Goal: Task Accomplishment & Management: Complete application form

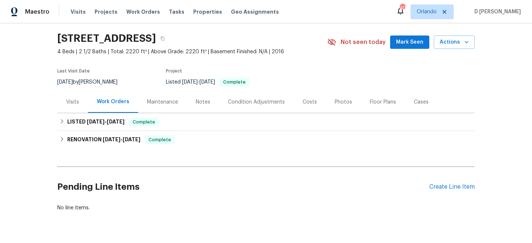
scroll to position [40, 0]
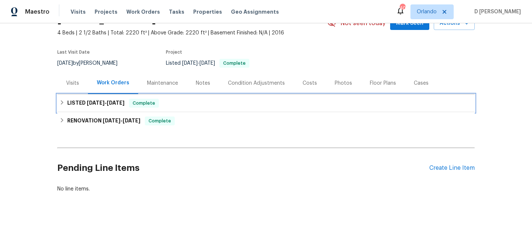
click at [64, 104] on icon at bounding box center [61, 102] width 5 height 5
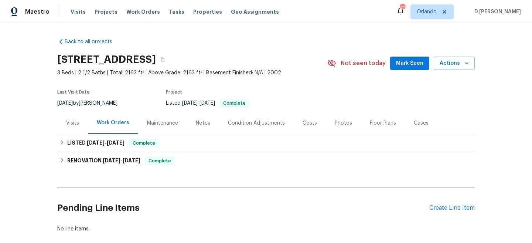
click at [66, 124] on div "Visits" at bounding box center [72, 122] width 13 height 7
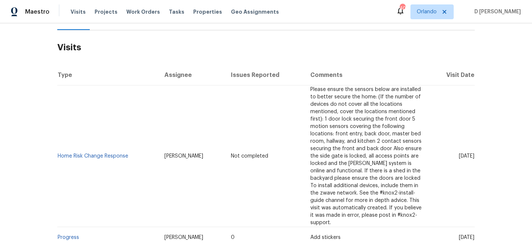
scroll to position [103, 0]
drag, startPoint x: 130, startPoint y: 152, endPoint x: 58, endPoint y: 152, distance: 71.2
click at [58, 152] on td "Home Risk Change Response" at bounding box center [107, 156] width 101 height 141
copy link "Home Risk Change Response"
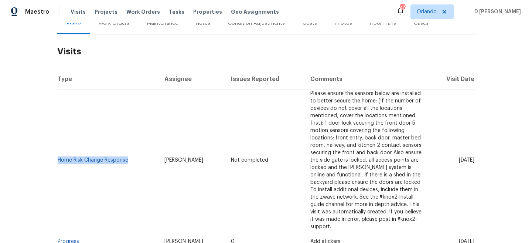
scroll to position [100, 0]
copy link "Home Risk Change Response"
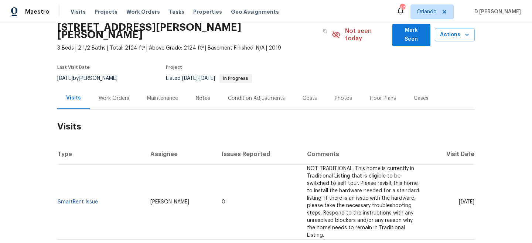
scroll to position [7, 0]
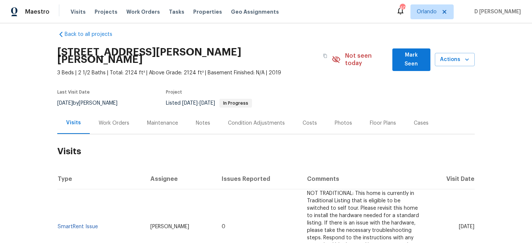
click at [118, 119] on div "Work Orders" at bounding box center [114, 123] width 48 height 22
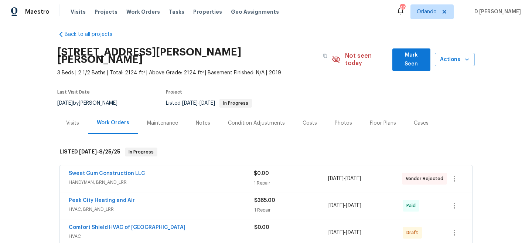
scroll to position [79, 0]
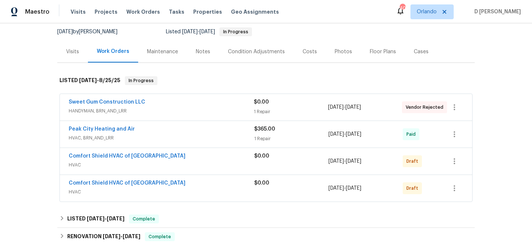
click at [176, 161] on span "HVAC" at bounding box center [161, 164] width 185 height 7
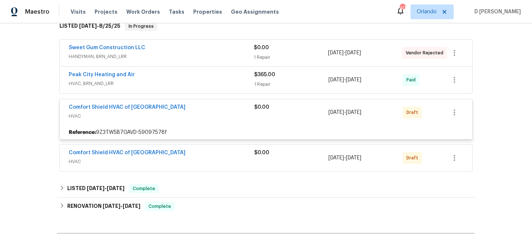
scroll to position [181, 0]
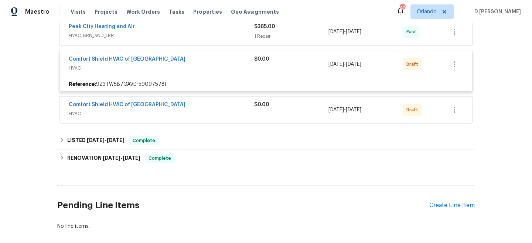
click at [175, 110] on span "HVAC" at bounding box center [161, 113] width 185 height 7
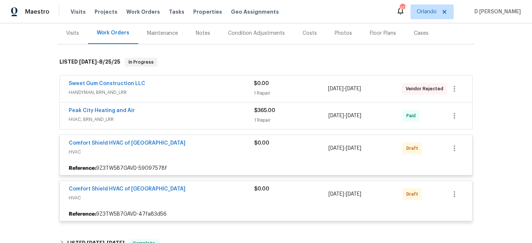
scroll to position [96, 0]
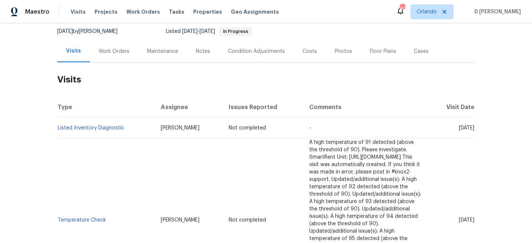
scroll to position [4, 0]
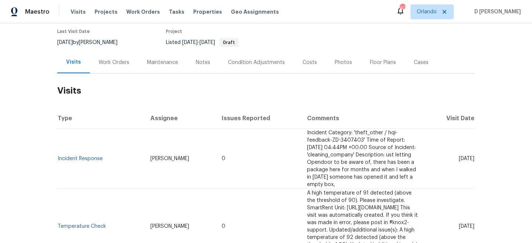
scroll to position [61, 0]
click at [116, 61] on div "Work Orders" at bounding box center [114, 61] width 31 height 7
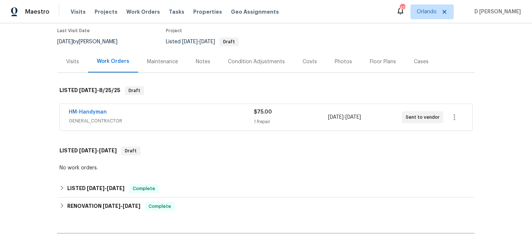
click at [138, 121] on span "GENERAL_CONTRACTOR" at bounding box center [161, 120] width 185 height 7
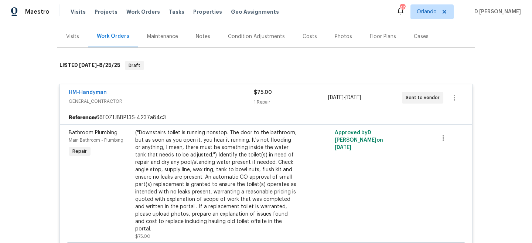
scroll to position [62, 0]
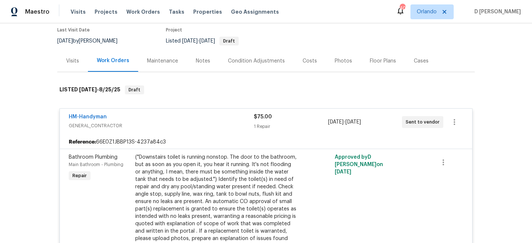
click at [111, 120] on div "HM-Handyman" at bounding box center [161, 117] width 185 height 9
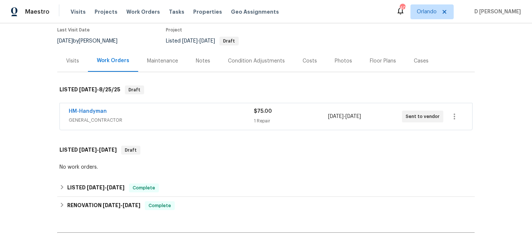
scroll to position [48, 0]
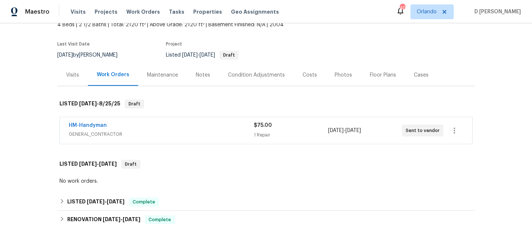
click at [77, 76] on div "Visits" at bounding box center [72, 74] width 13 height 7
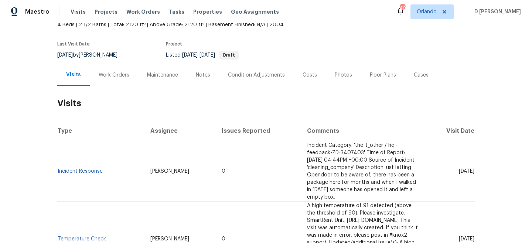
click at [415, 71] on div "Cases" at bounding box center [420, 74] width 15 height 7
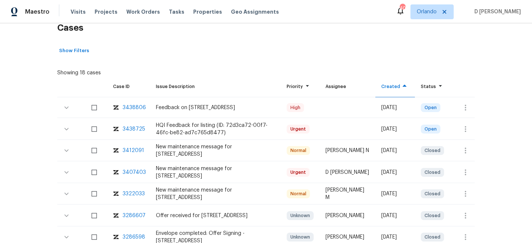
scroll to position [126, 0]
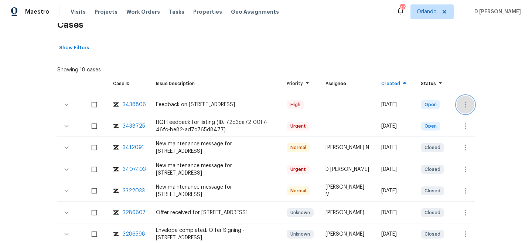
click at [468, 106] on icon "button" at bounding box center [465, 104] width 9 height 9
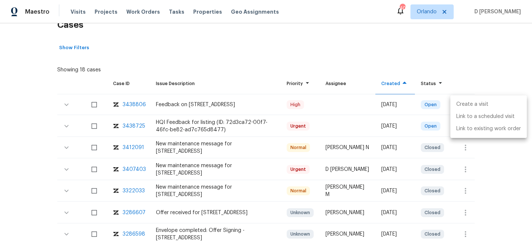
click at [477, 106] on li "Create a visit" at bounding box center [488, 104] width 76 height 12
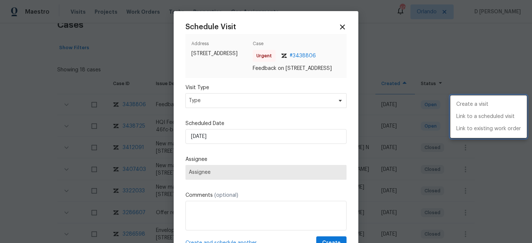
click at [237, 107] on div at bounding box center [266, 121] width 532 height 243
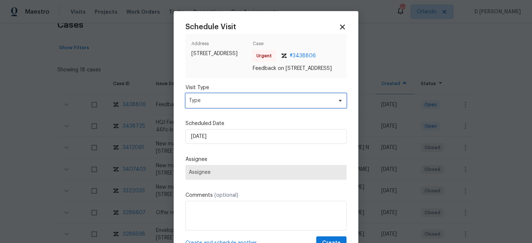
click at [237, 104] on span "Type" at bounding box center [261, 100] width 144 height 7
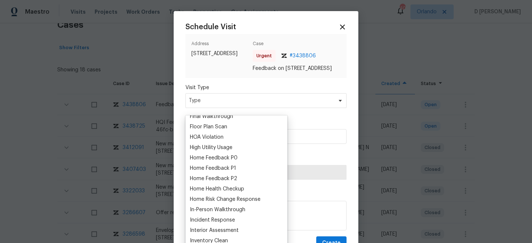
scroll to position [200, 0]
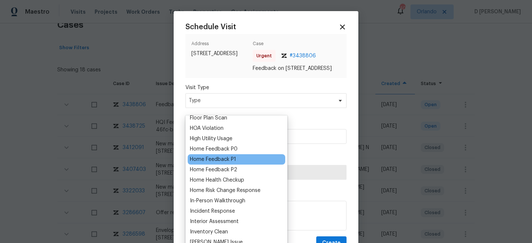
click at [228, 162] on div "Home Feedback P1" at bounding box center [213, 158] width 46 height 7
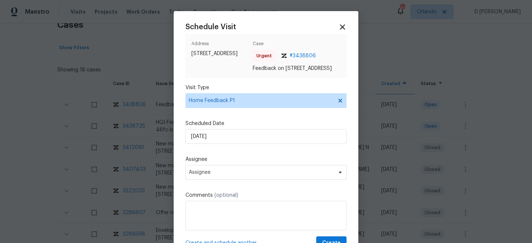
click at [342, 27] on icon at bounding box center [342, 26] width 5 height 5
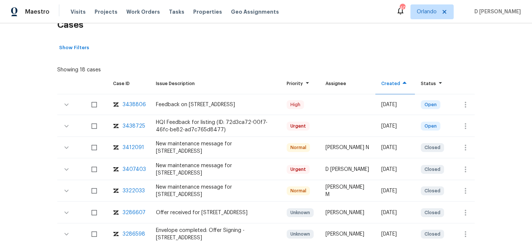
scroll to position [99, 0]
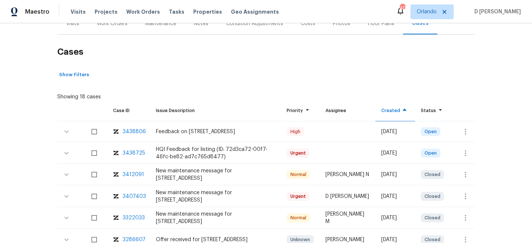
click at [73, 29] on div "Visits" at bounding box center [72, 24] width 31 height 22
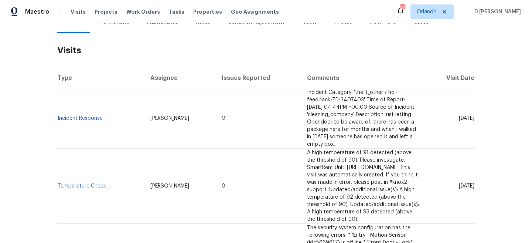
scroll to position [102, 0]
drag, startPoint x: 445, startPoint y: 110, endPoint x: 460, endPoint y: 109, distance: 15.2
click at [460, 115] on span "Thu, Aug 14 2025" at bounding box center [466, 117] width 16 height 5
copy span "Aug 14"
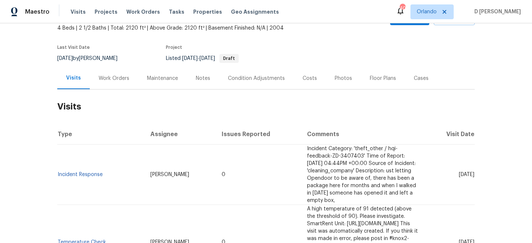
click at [119, 80] on div "Work Orders" at bounding box center [114, 78] width 31 height 7
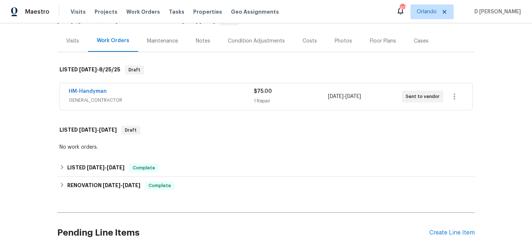
scroll to position [82, 0]
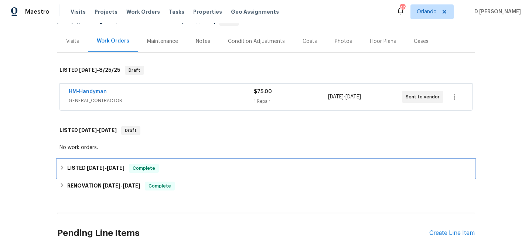
click at [62, 168] on icon at bounding box center [62, 167] width 3 height 4
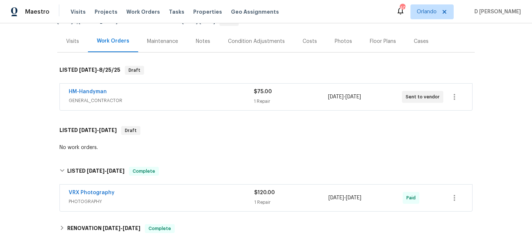
click at [66, 215] on div "Back to all projects 4481 E Sundance Ct, Gilbert, AZ 85297 4 Beds | 2 1/2 Baths…" at bounding box center [265, 128] width 417 height 355
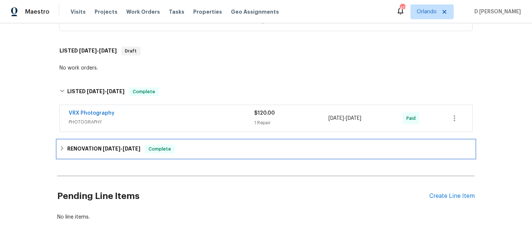
click at [65, 151] on div "RENOVATION 12/3/24 - 12/20/24 Complete" at bounding box center [265, 148] width 413 height 9
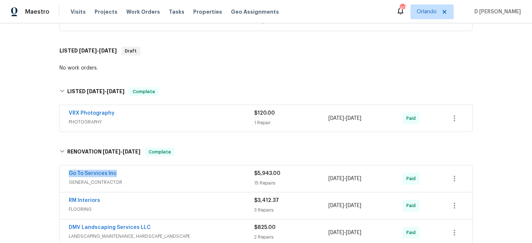
drag, startPoint x: 65, startPoint y: 173, endPoint x: 149, endPoint y: 173, distance: 84.9
click at [149, 173] on div "Go To Services Inc GENERAL_CONTRACTOR $5,943.00 15 Repairs 12/3/2024 - 12/20/20…" at bounding box center [266, 178] width 412 height 27
copy link "Go To Services Inc"
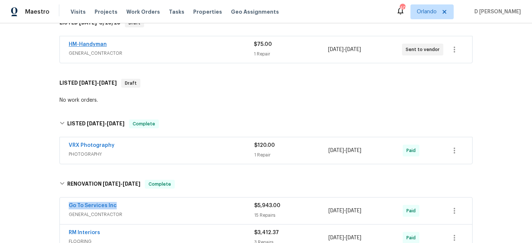
scroll to position [0, 0]
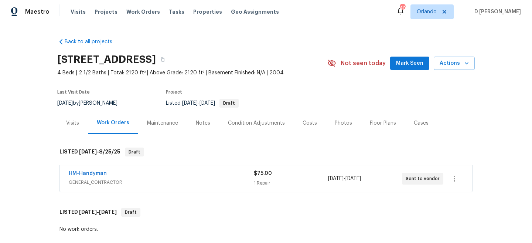
click at [70, 124] on div "Visits" at bounding box center [72, 122] width 13 height 7
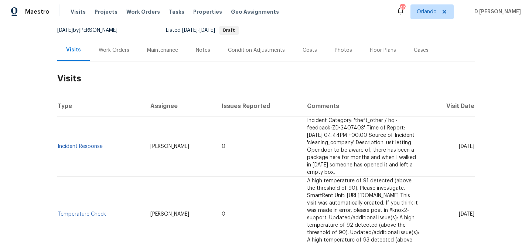
scroll to position [80, 0]
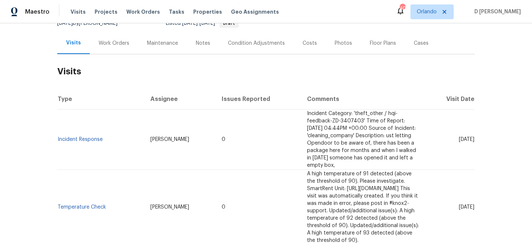
click at [417, 42] on div "Cases" at bounding box center [420, 42] width 15 height 7
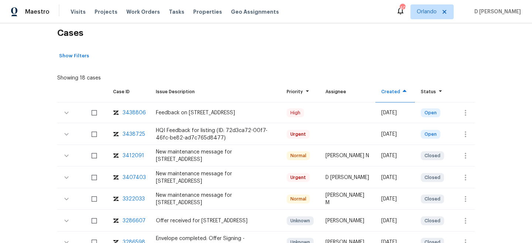
scroll to position [120, 0]
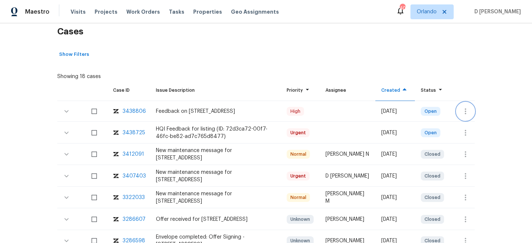
click at [461, 111] on icon "button" at bounding box center [465, 111] width 9 height 9
click at [467, 112] on li "Create a visit" at bounding box center [488, 111] width 76 height 12
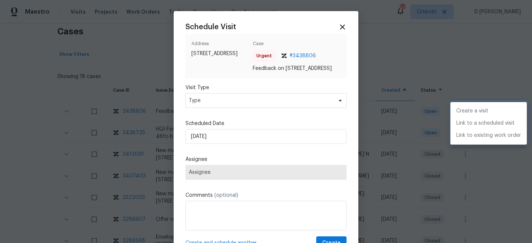
click at [270, 109] on div at bounding box center [266, 121] width 532 height 243
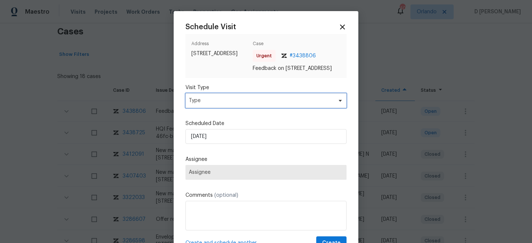
click at [258, 104] on span "Type" at bounding box center [261, 100] width 144 height 7
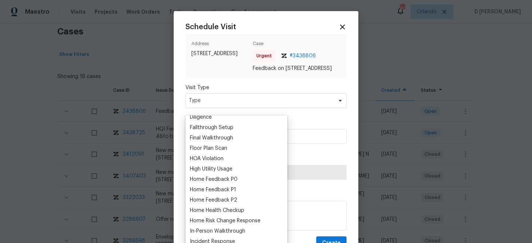
scroll to position [171, 0]
click at [235, 186] on div "Home Feedback P1" at bounding box center [213, 188] width 46 height 7
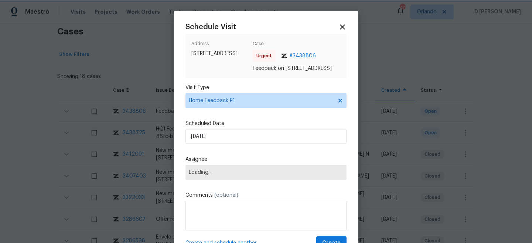
scroll to position [37, 0]
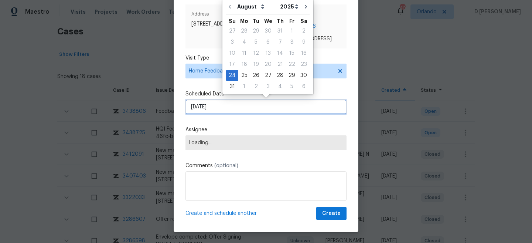
click at [247, 104] on input "[DATE]" at bounding box center [265, 106] width 161 height 15
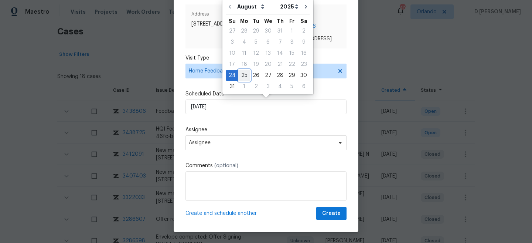
click at [245, 73] on div "25" at bounding box center [244, 75] width 12 height 10
type input "[DATE]"
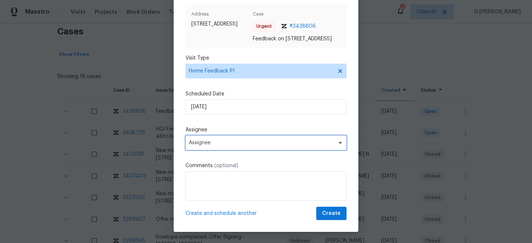
click at [239, 142] on span "Assignee" at bounding box center [261, 143] width 145 height 6
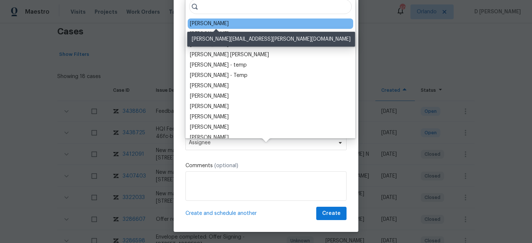
click at [216, 21] on div "[PERSON_NAME]" at bounding box center [209, 23] width 39 height 7
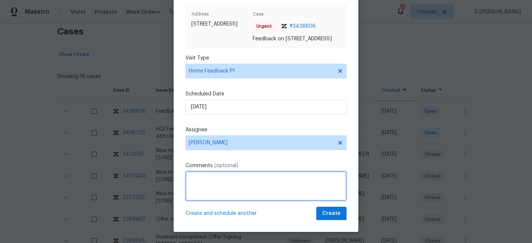
click at [195, 195] on textarea at bounding box center [265, 186] width 161 height 30
paste textarea "lighting needs upgraded and clients said upstairs smells like smokers lived the…"
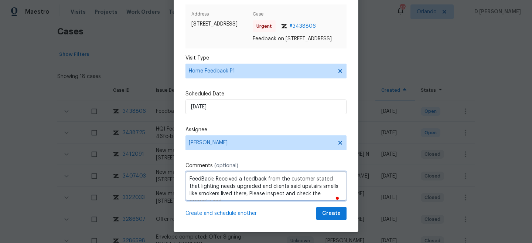
scroll to position [3, 0]
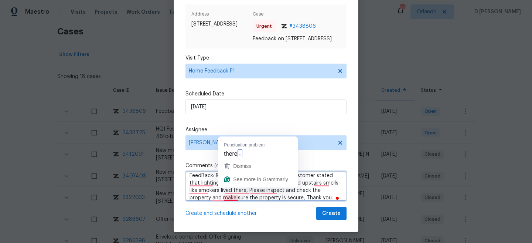
click at [275, 190] on textarea "FeedBack: Received a feedback from the customer stated that lighting needs upgr…" at bounding box center [265, 186] width 161 height 30
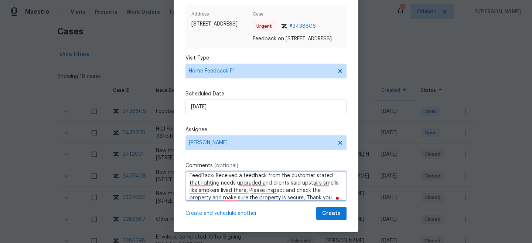
scroll to position [8, 0]
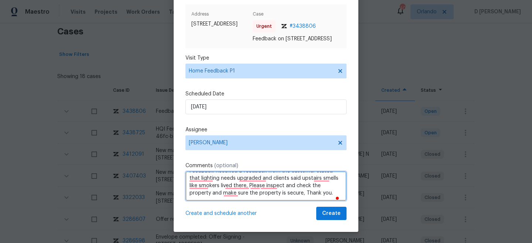
type textarea "FeedBack: Received a feedback from the customer stated that lighting needs upgr…"
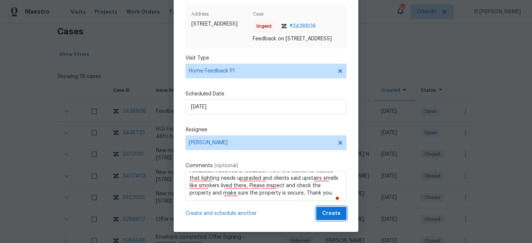
click at [332, 210] on span "Create" at bounding box center [331, 213] width 18 height 9
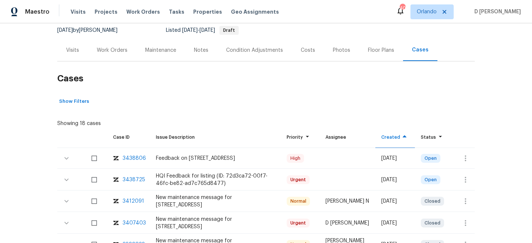
scroll to position [49, 0]
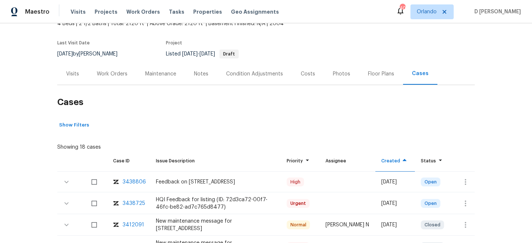
click at [77, 80] on div "Visits" at bounding box center [72, 74] width 31 height 22
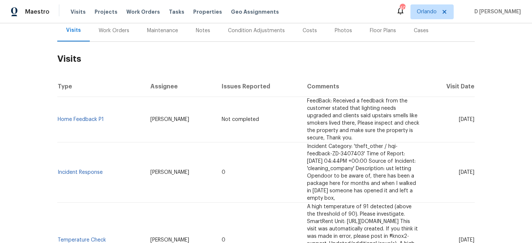
scroll to position [100, 0]
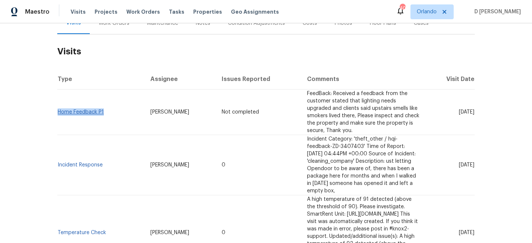
drag, startPoint x: 104, startPoint y: 104, endPoint x: 59, endPoint y: 104, distance: 45.0
click at [59, 104] on td "Home Feedback P1" at bounding box center [100, 111] width 87 height 45
copy link "Home Feedback P1"
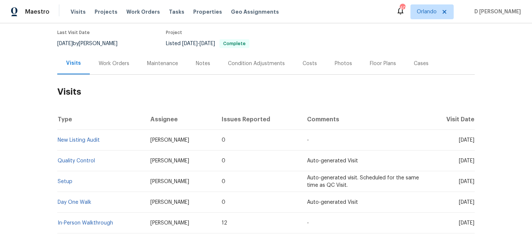
scroll to position [67, 0]
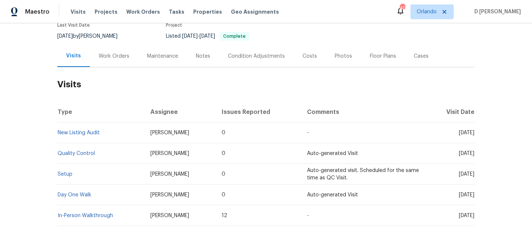
click at [107, 56] on div "Work Orders" at bounding box center [114, 55] width 31 height 7
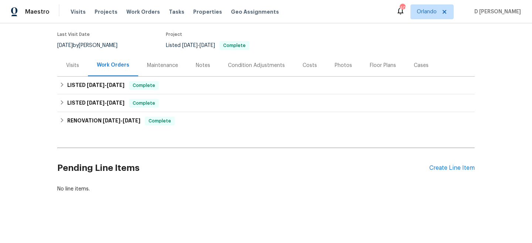
scroll to position [58, 0]
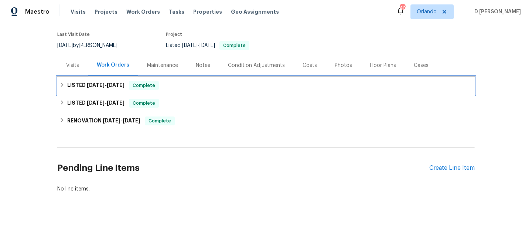
click at [61, 88] on div "LISTED 8/6/25 - 8/7/25 Complete" at bounding box center [265, 85] width 413 height 9
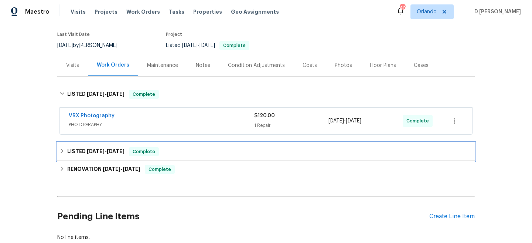
click at [69, 151] on h6 "LISTED 8/1/25 - 8/2/25" at bounding box center [95, 151] width 57 height 9
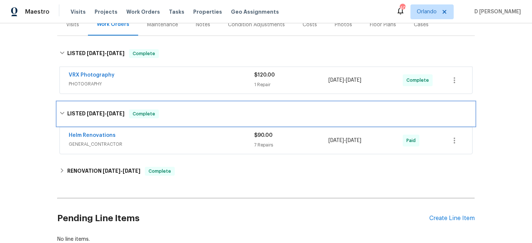
scroll to position [20, 0]
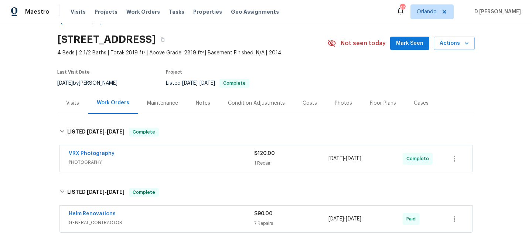
click at [76, 103] on div "Visits" at bounding box center [72, 102] width 13 height 7
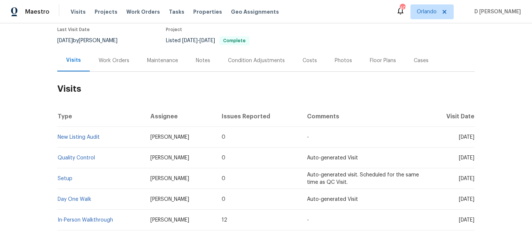
scroll to position [63, 0]
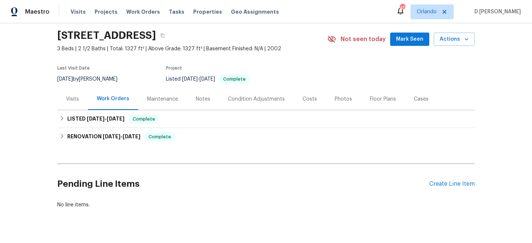
scroll to position [40, 0]
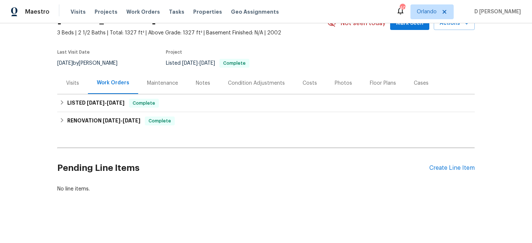
click at [75, 82] on div "Visits" at bounding box center [72, 82] width 13 height 7
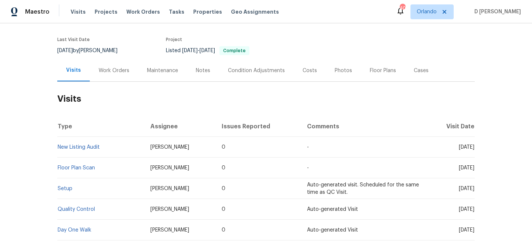
scroll to position [53, 0]
click at [413, 68] on div "Cases" at bounding box center [420, 69] width 15 height 7
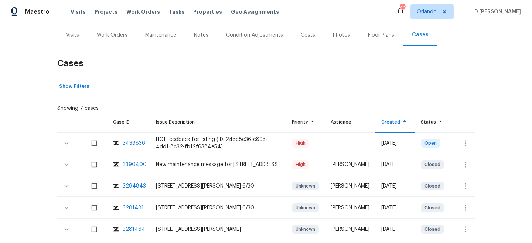
scroll to position [97, 0]
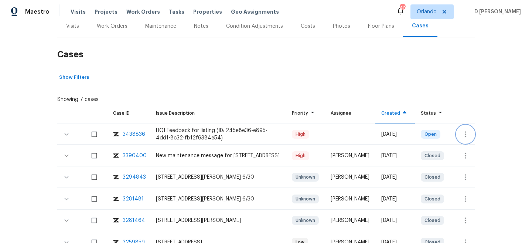
click at [467, 130] on icon "button" at bounding box center [465, 134] width 9 height 9
click at [476, 134] on li "Create a visit" at bounding box center [488, 134] width 76 height 12
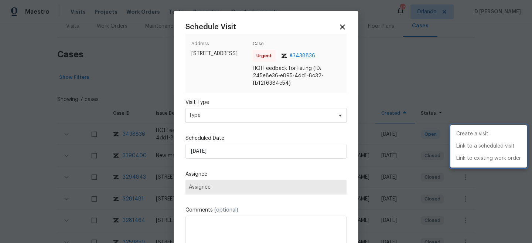
click at [229, 122] on div at bounding box center [266, 121] width 532 height 243
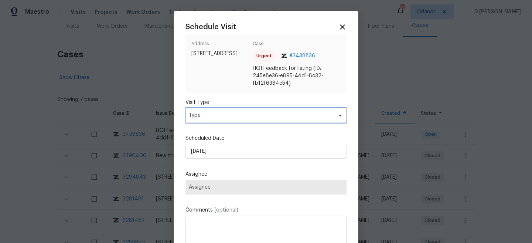
click at [230, 116] on span "Type" at bounding box center [261, 114] width 144 height 7
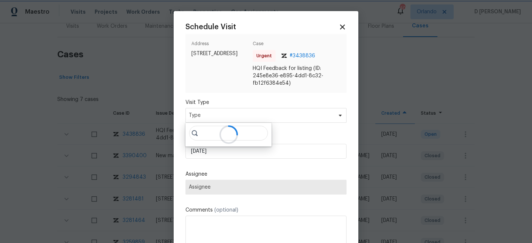
click at [250, 97] on div "Schedule Visit Address 6350 Royal Celadon Way, Charlotte, NC 28269 Case Urgent …" at bounding box center [265, 143] width 161 height 241
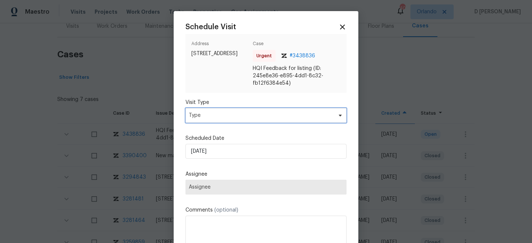
click at [234, 117] on span "Type" at bounding box center [261, 114] width 144 height 7
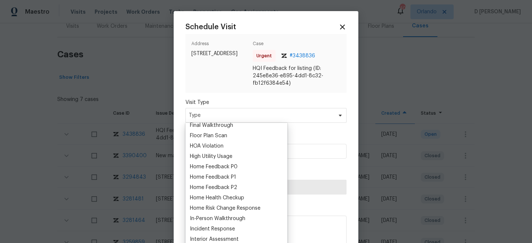
scroll to position [192, 0]
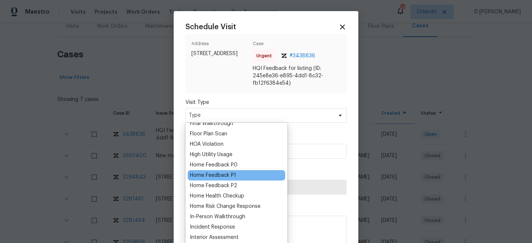
click at [223, 177] on div "Home Feedback P1" at bounding box center [213, 174] width 46 height 7
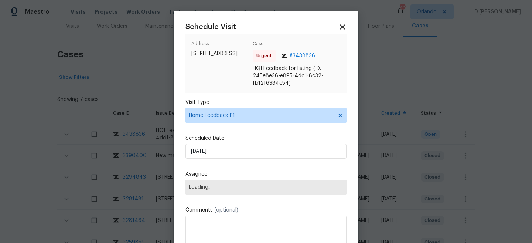
scroll to position [6, 0]
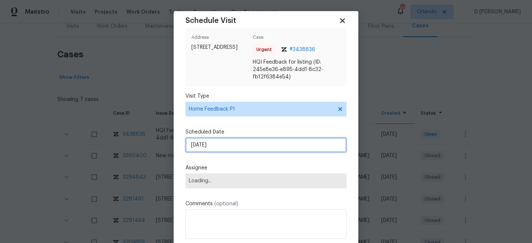
click at [249, 144] on input "24/08/2025" at bounding box center [265, 144] width 161 height 15
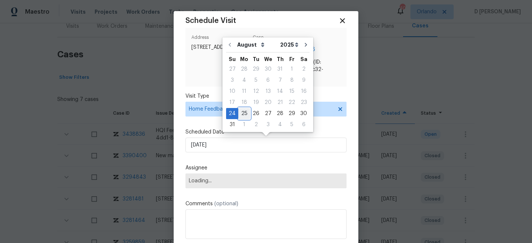
click at [243, 113] on div "25" at bounding box center [244, 113] width 12 height 10
type input "25/08/2025"
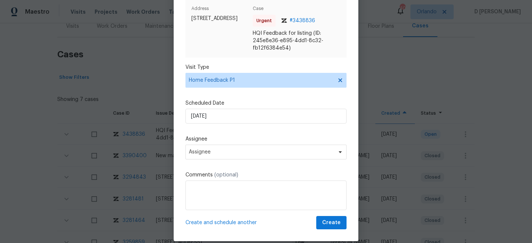
scroll to position [38, 0]
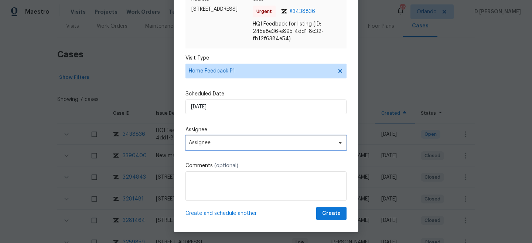
click at [237, 145] on span "Assignee" at bounding box center [265, 142] width 161 height 15
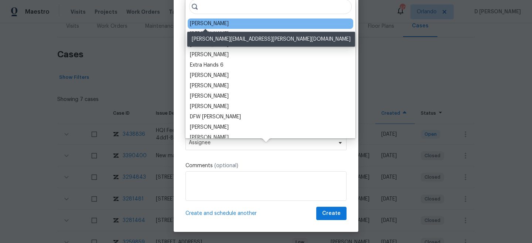
click at [217, 24] on div "[PERSON_NAME]" at bounding box center [209, 23] width 39 height 7
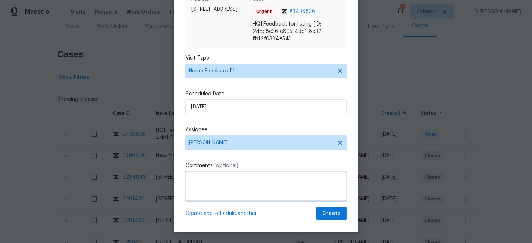
click at [210, 178] on textarea at bounding box center [265, 186] width 161 height 30
paste textarea "Agents' clients locked the keys for the home inside the home, and they are unab…"
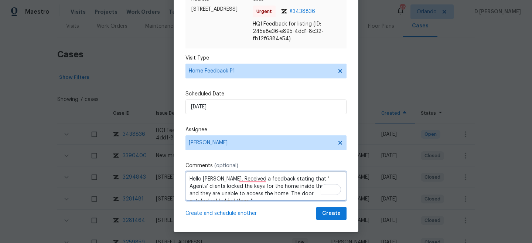
scroll to position [3, 0]
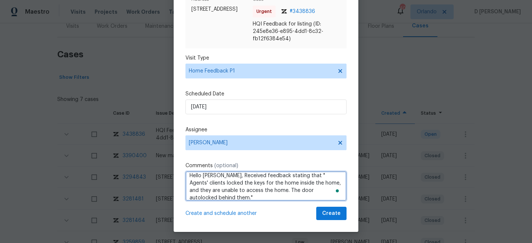
click at [216, 195] on textarea "Hello Dan, Received feedback stating that " Agents' clients locked the keys for…" at bounding box center [265, 186] width 161 height 30
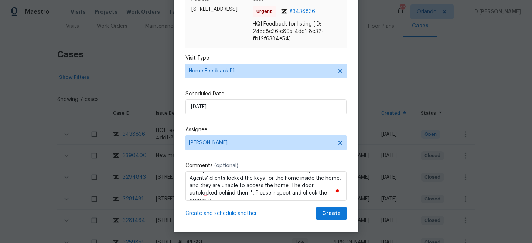
click at [210, 160] on div "Schedule Visit Address 6350 Royal Celadon Way, Charlotte, NC 28269 Case Urgent …" at bounding box center [265, 99] width 161 height 241
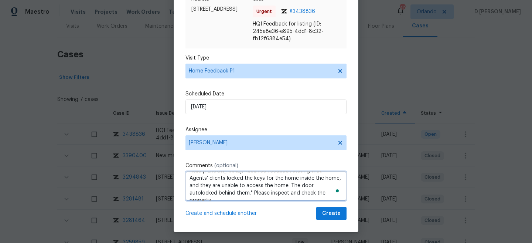
click at [305, 192] on textarea "Hello Dan, Received feedback stating that " Agents' clients locked the keys for…" at bounding box center [265, 186] width 161 height 30
type textarea "Hello Dan, Received feedback stating that " Agents' clients locked the keys for…"
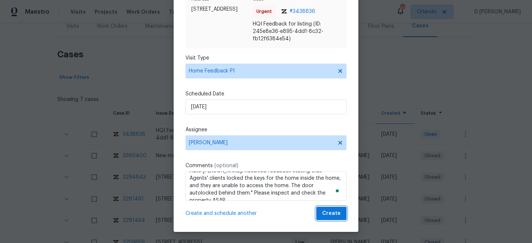
click at [331, 212] on span "Create" at bounding box center [331, 213] width 18 height 9
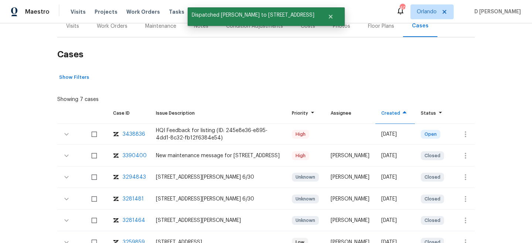
scroll to position [86, 0]
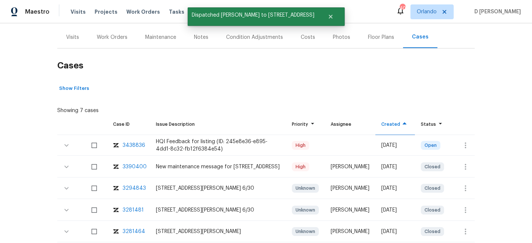
click at [73, 37] on div "Visits" at bounding box center [72, 37] width 13 height 7
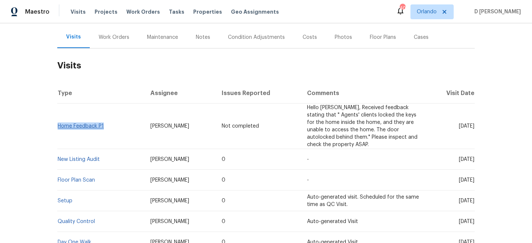
drag, startPoint x: 104, startPoint y: 125, endPoint x: 58, endPoint y: 126, distance: 46.1
click at [58, 126] on td "Home Feedback P1" at bounding box center [100, 125] width 87 height 45
copy link "Home Feedback P1"
drag, startPoint x: 445, startPoint y: 158, endPoint x: 459, endPoint y: 157, distance: 13.7
click at [459, 157] on span "Mon, Jul 28 2025" at bounding box center [466, 159] width 16 height 5
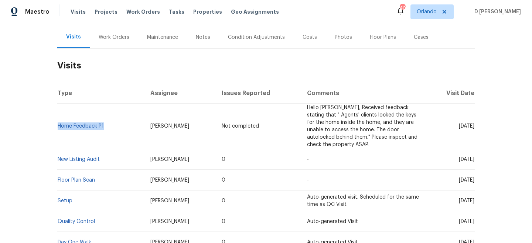
copy span "Jul 28"
click at [107, 35] on div "Work Orders" at bounding box center [114, 37] width 31 height 7
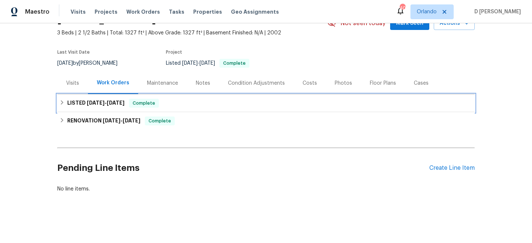
click at [59, 106] on div "LISTED 7/24/25 - 7/25/25 Complete" at bounding box center [265, 103] width 413 height 9
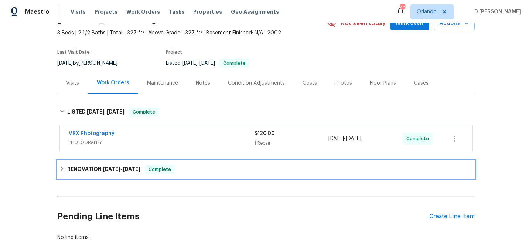
click at [61, 167] on icon at bounding box center [61, 168] width 5 height 5
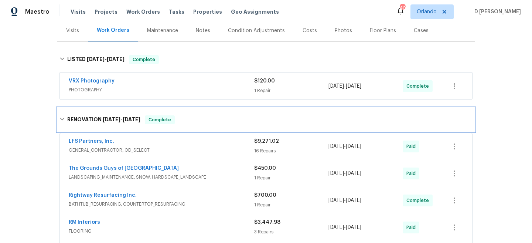
scroll to position [100, 0]
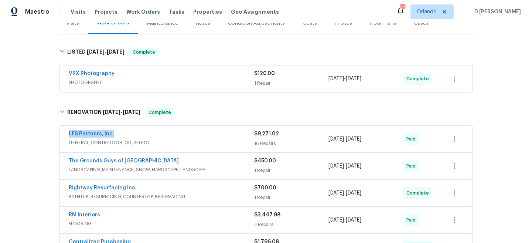
drag, startPoint x: 64, startPoint y: 133, endPoint x: 144, endPoint y: 133, distance: 79.7
click at [144, 133] on div "LFS Partners, Inc. GENERAL_CONTRACTOR, OD_SELECT $9,271.02 16 Repairs 7/1/2025 …" at bounding box center [266, 138] width 412 height 27
copy link "LFS Partners, Inc."
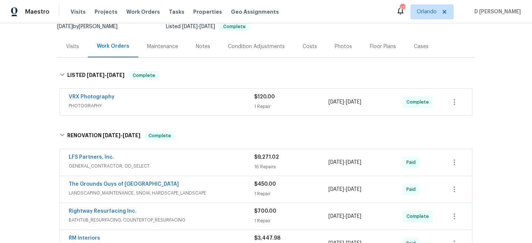
click at [73, 44] on div "Visits" at bounding box center [72, 46] width 13 height 7
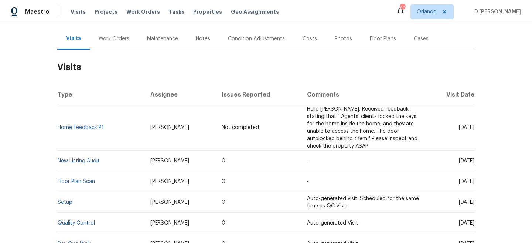
scroll to position [85, 0]
drag, startPoint x: 108, startPoint y: 127, endPoint x: 59, endPoint y: 126, distance: 49.1
click at [59, 126] on td "Home Feedback P1" at bounding box center [100, 126] width 87 height 45
copy link "Home Feedback P1"
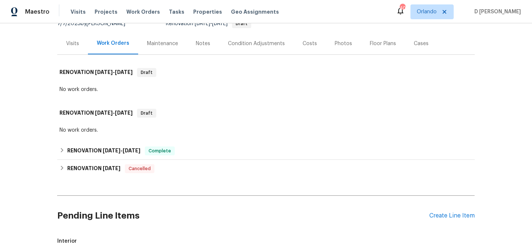
scroll to position [70, 0]
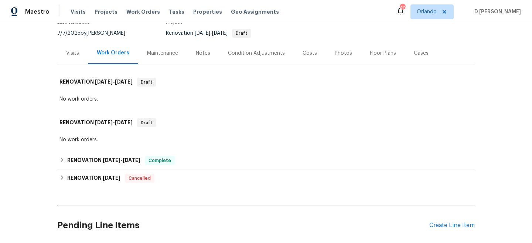
click at [74, 51] on div "Visits" at bounding box center [72, 52] width 13 height 7
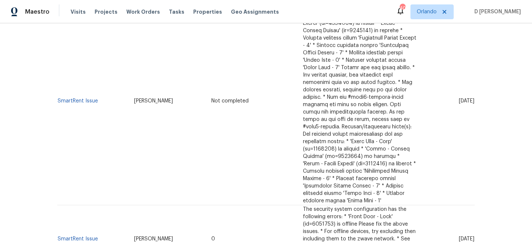
scroll to position [130, 0]
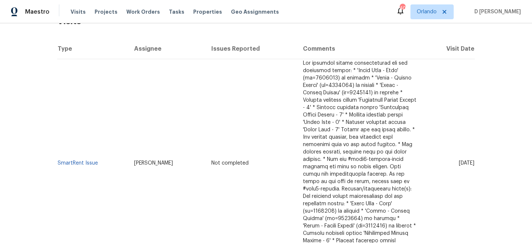
drag, startPoint x: 286, startPoint y: 62, endPoint x: 407, endPoint y: 236, distance: 211.7
click at [407, 236] on tr "SmartRent Issue [PERSON_NAME] Not completed [DATE]" at bounding box center [265, 163] width 417 height 208
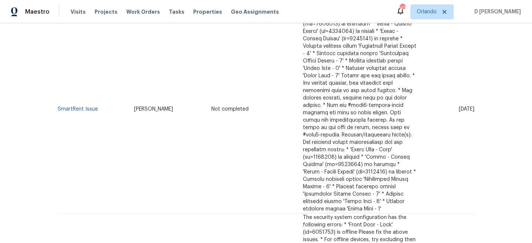
scroll to position [152, 0]
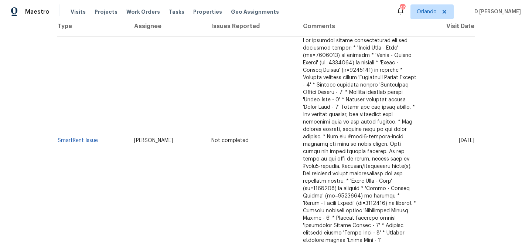
click at [321, 129] on span at bounding box center [359, 140] width 113 height 204
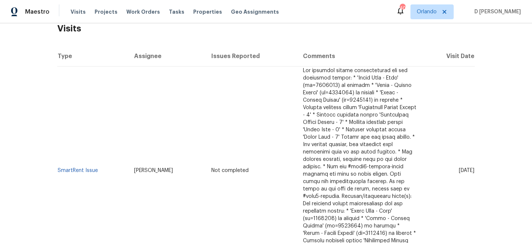
scroll to position [138, 0]
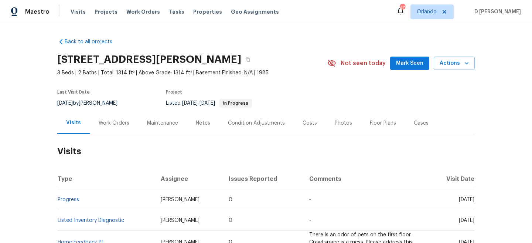
click at [111, 128] on div "Work Orders" at bounding box center [114, 123] width 48 height 22
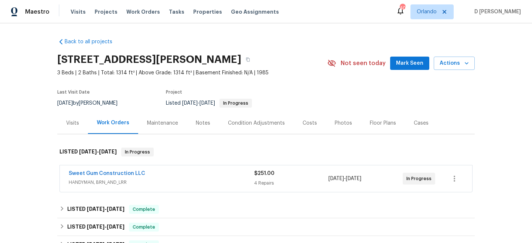
scroll to position [81, 0]
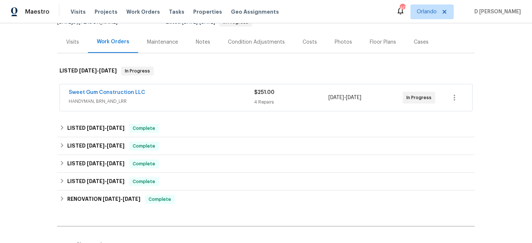
click at [220, 98] on span "HANDYMAN, BRN_AND_LRR" at bounding box center [161, 100] width 185 height 7
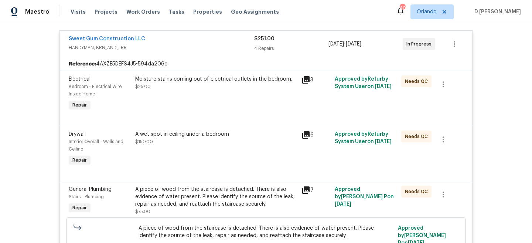
scroll to position [138, 0]
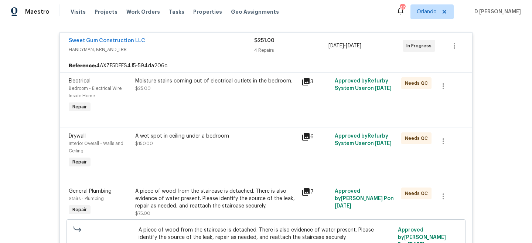
click at [303, 76] on div "3" at bounding box center [315, 95] width 33 height 41
click at [306, 83] on icon at bounding box center [305, 81] width 7 height 7
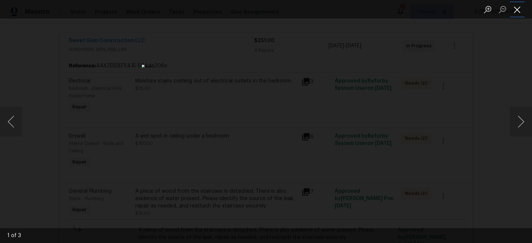
click at [519, 12] on button "Close lightbox" at bounding box center [516, 9] width 15 height 13
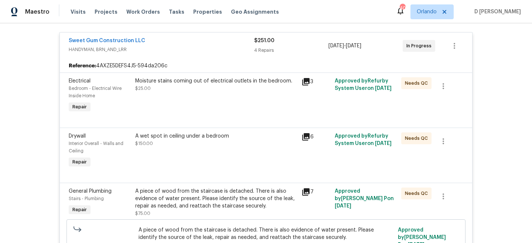
scroll to position [0, 0]
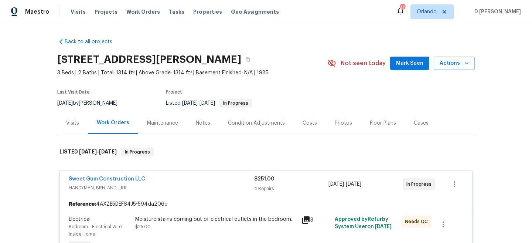
click at [68, 125] on div "Visits" at bounding box center [72, 122] width 13 height 7
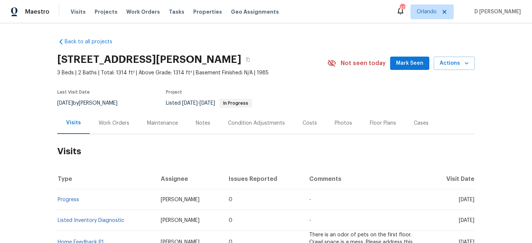
scroll to position [49, 0]
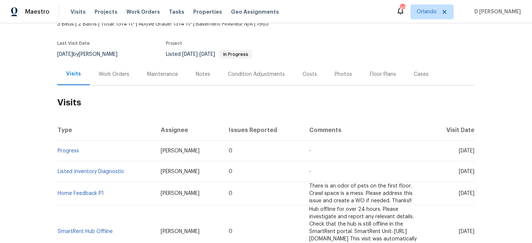
click at [113, 74] on div "Work Orders" at bounding box center [114, 73] width 31 height 7
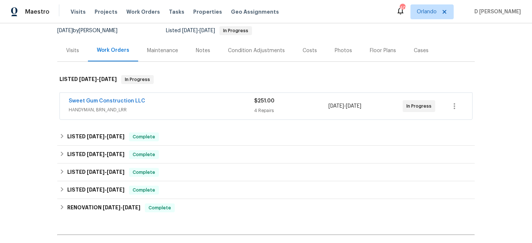
scroll to position [73, 0]
click at [186, 106] on span "HANDYMAN, BRN_AND_LRR" at bounding box center [161, 108] width 185 height 7
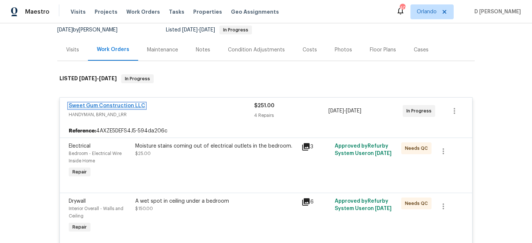
click at [137, 104] on link "Sweet Gum Construction LLC" at bounding box center [107, 105] width 76 height 5
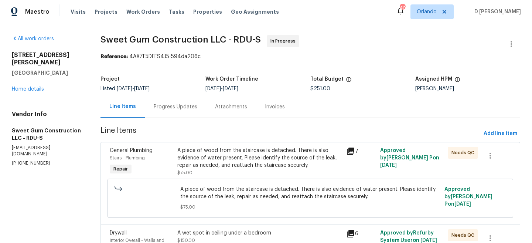
click at [170, 107] on div "Progress Updates" at bounding box center [176, 106] width 44 height 7
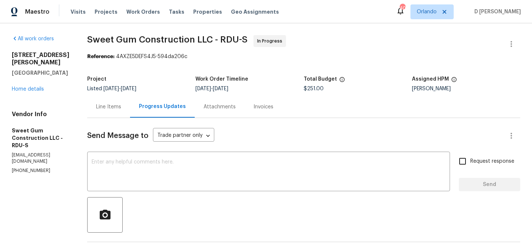
click at [121, 109] on div "Line Items" at bounding box center [108, 106] width 25 height 7
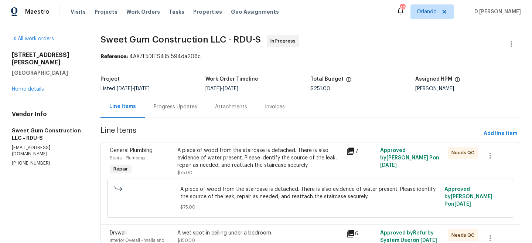
scroll to position [16, 0]
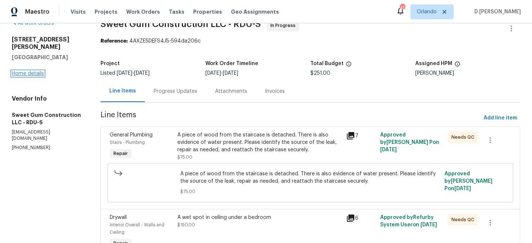
click at [21, 71] on link "Home details" at bounding box center [28, 73] width 32 height 5
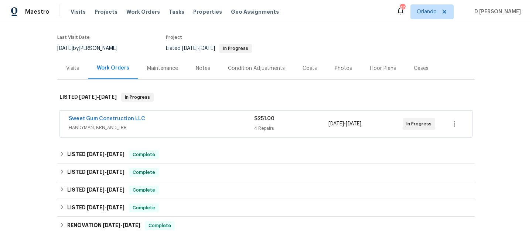
scroll to position [54, 0]
click at [166, 124] on span "HANDYMAN, BRN_AND_LRR" at bounding box center [161, 127] width 185 height 7
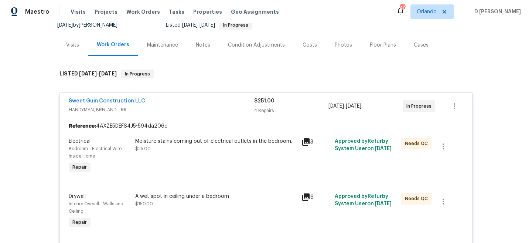
scroll to position [79, 0]
click at [107, 111] on span "HANDYMAN, BRN_AND_LRR" at bounding box center [161, 108] width 185 height 7
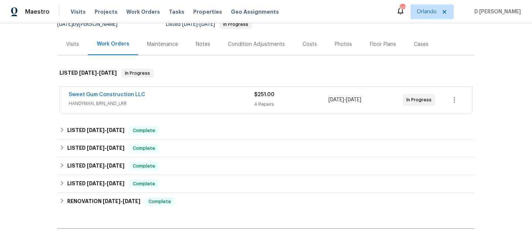
click at [112, 102] on span "HANDYMAN, BRN_AND_LRR" at bounding box center [161, 103] width 185 height 7
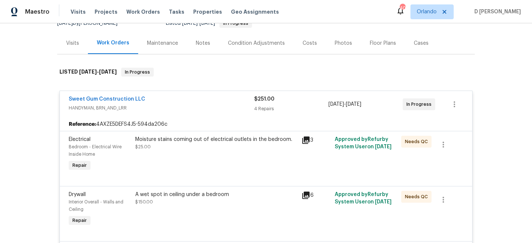
scroll to position [80, 0]
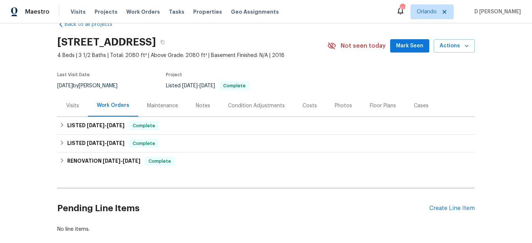
scroll to position [31, 0]
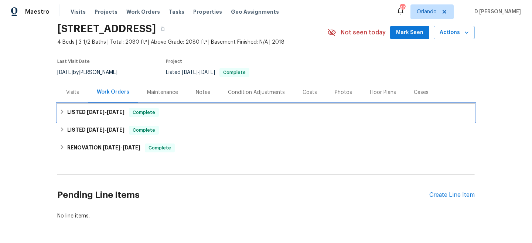
click at [63, 112] on icon at bounding box center [61, 111] width 5 height 5
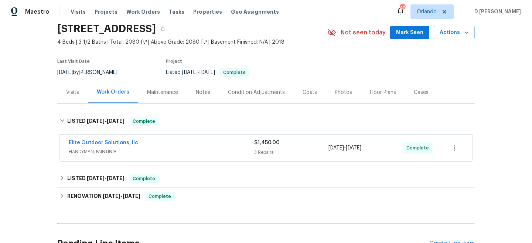
click at [215, 149] on span "HANDYMAN, PAINTING" at bounding box center [161, 151] width 185 height 7
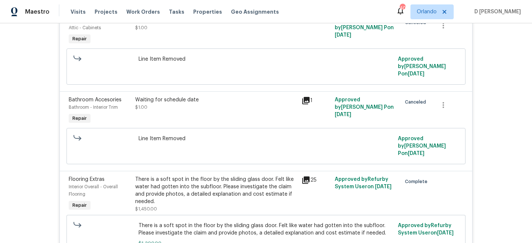
scroll to position [66, 0]
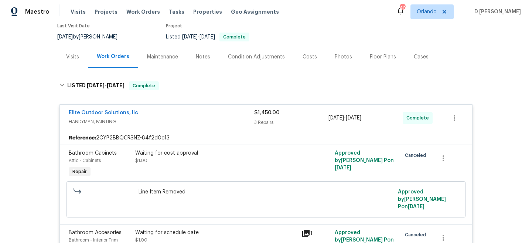
click at [77, 61] on div "Visits" at bounding box center [72, 57] width 31 height 22
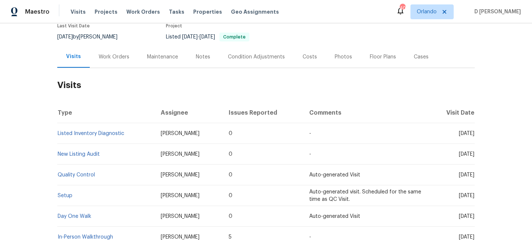
scroll to position [85, 0]
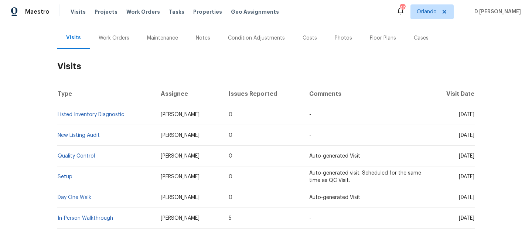
click at [417, 38] on div "Cases" at bounding box center [420, 37] width 15 height 7
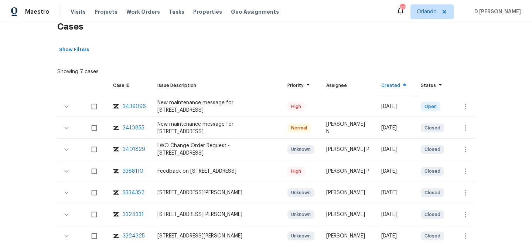
scroll to position [125, 0]
click at [465, 101] on button "button" at bounding box center [465, 106] width 18 height 18
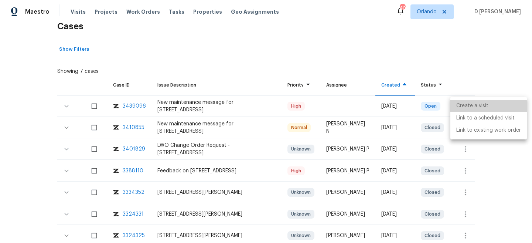
click at [473, 107] on li "Create a visit" at bounding box center [488, 106] width 76 height 12
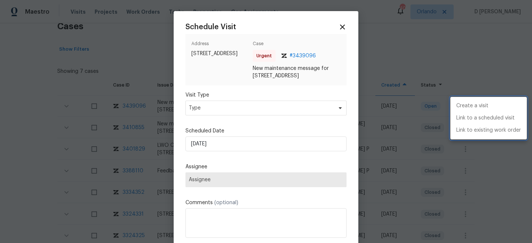
click at [283, 116] on div at bounding box center [266, 121] width 532 height 243
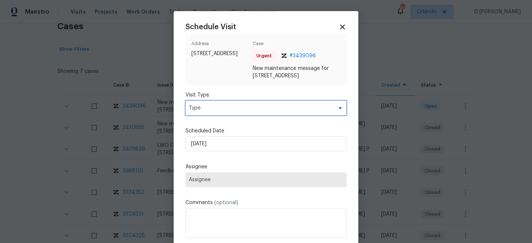
click at [263, 111] on span "Type" at bounding box center [261, 107] width 144 height 7
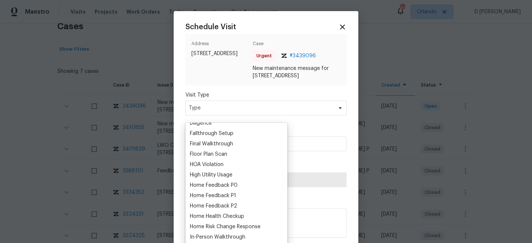
scroll to position [172, 0]
click at [238, 195] on div "Home Feedback P1" at bounding box center [236, 195] width 97 height 10
click at [223, 193] on div "Home Feedback P1" at bounding box center [213, 194] width 46 height 7
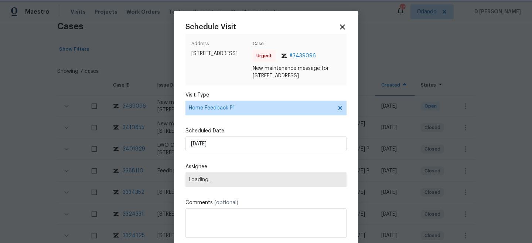
scroll to position [6, 0]
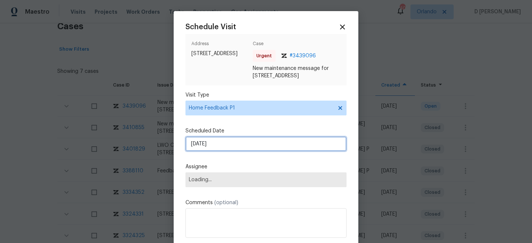
click at [248, 148] on input "[DATE]" at bounding box center [265, 143] width 161 height 15
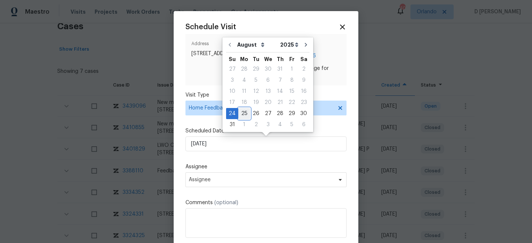
click at [244, 113] on div "25" at bounding box center [244, 113] width 12 height 10
type input "[DATE]"
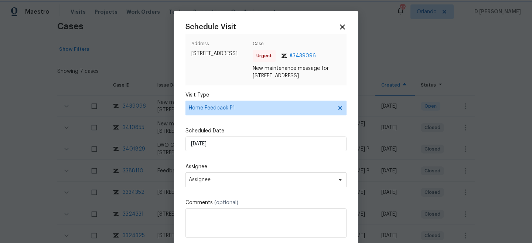
scroll to position [18, 0]
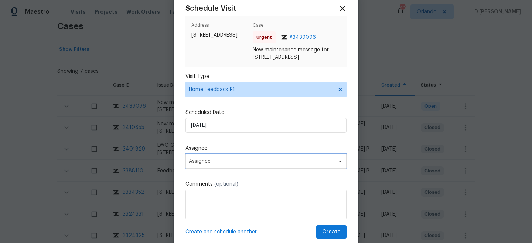
click at [246, 162] on span "Assignee" at bounding box center [261, 161] width 145 height 6
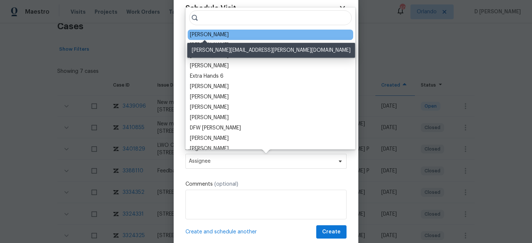
click at [216, 35] on div "[PERSON_NAME]" at bounding box center [209, 34] width 39 height 7
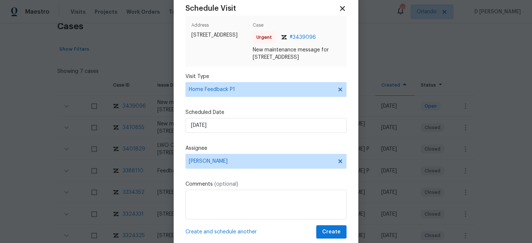
scroll to position [38, 0]
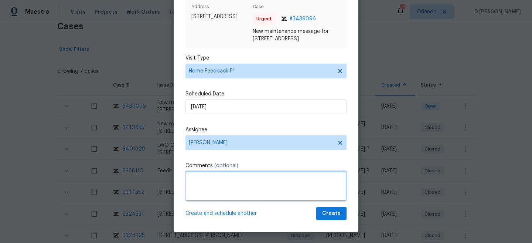
click at [235, 183] on textarea at bounding box center [265, 186] width 161 height 30
type textarea "F"
paste textarea "The house key didn't work."
click at [223, 188] on textarea "Hello Team, the cleaning vendor stated that " The house key didn't work."" at bounding box center [265, 186] width 161 height 30
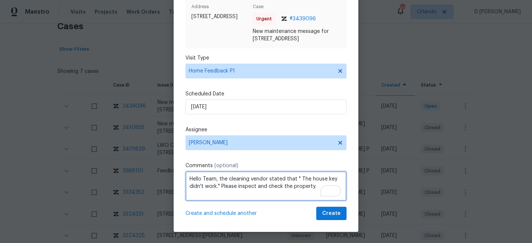
click at [317, 187] on textarea "Hello Team, the cleaning vendor stated that " The house key didn't work." Pleas…" at bounding box center [265, 186] width 161 height 30
type textarea "Hello Team, the cleaning vendor stated that " The house key didn't work." Pleas…"
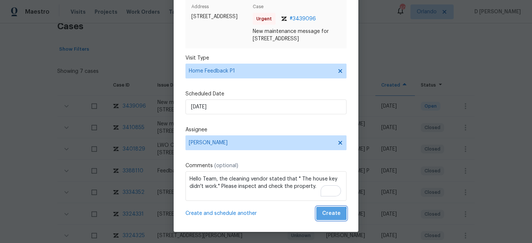
click at [331, 215] on span "Create" at bounding box center [331, 213] width 18 height 9
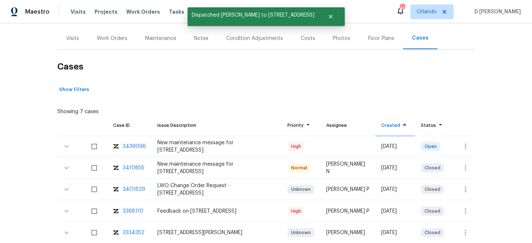
scroll to position [77, 0]
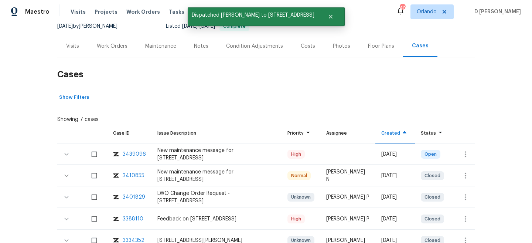
click at [76, 45] on div "Visits" at bounding box center [72, 45] width 13 height 7
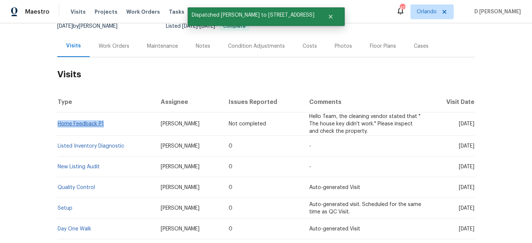
drag, startPoint x: 109, startPoint y: 125, endPoint x: 58, endPoint y: 124, distance: 51.3
click at [58, 124] on td "Home Feedback P1" at bounding box center [105, 123] width 97 height 23
copy link "Home Feedback P1"
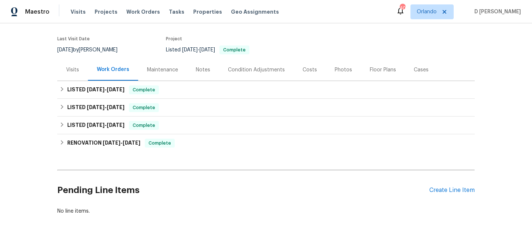
scroll to position [68, 0]
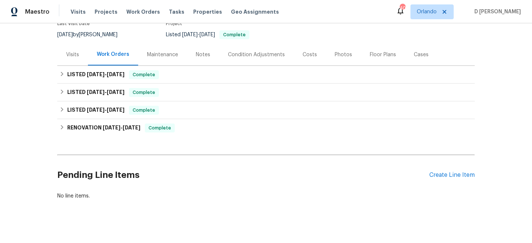
click at [70, 49] on div "Visits" at bounding box center [72, 55] width 31 height 22
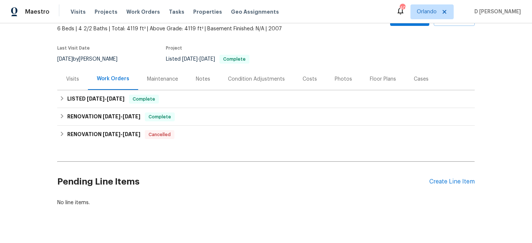
scroll to position [47, 0]
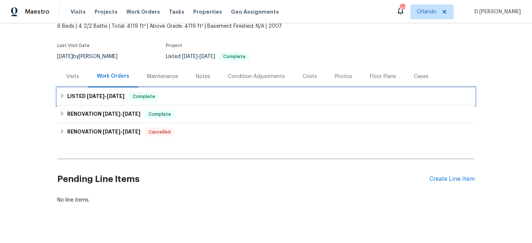
click at [66, 96] on div "LISTED [DATE] - [DATE] Complete" at bounding box center [265, 96] width 413 height 9
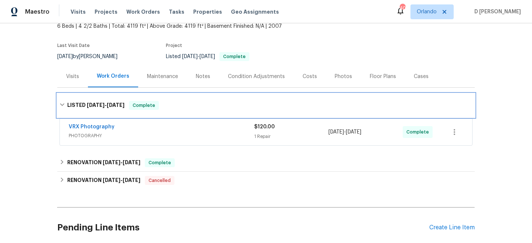
click at [66, 96] on div "LISTED [DATE] - [DATE] Complete" at bounding box center [265, 105] width 417 height 24
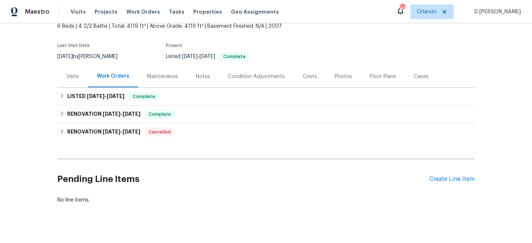
click at [77, 76] on div "Visits" at bounding box center [72, 76] width 13 height 7
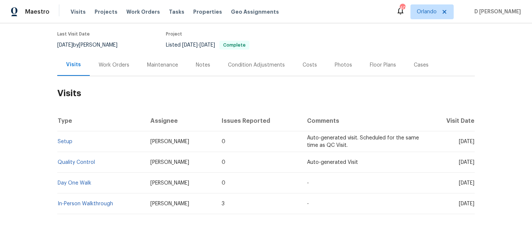
click at [121, 63] on div "Work Orders" at bounding box center [114, 64] width 31 height 7
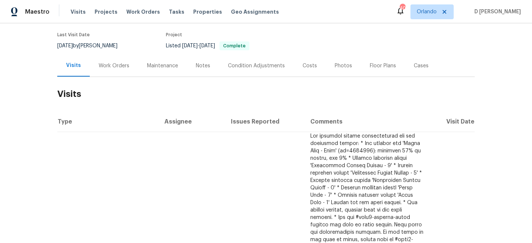
click at [116, 68] on div "Work Orders" at bounding box center [114, 65] width 31 height 7
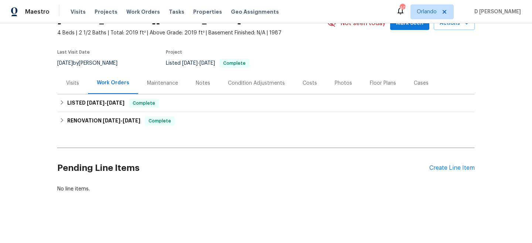
click at [74, 83] on div "Visits" at bounding box center [72, 82] width 13 height 7
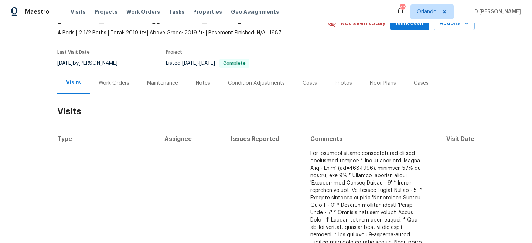
scroll to position [57, 0]
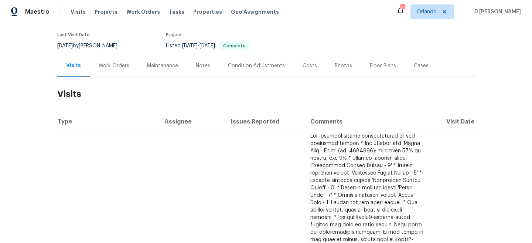
click at [111, 68] on div "Work Orders" at bounding box center [114, 65] width 31 height 7
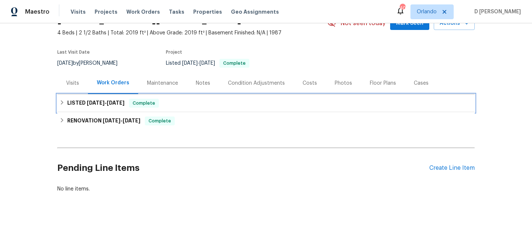
click at [62, 103] on icon at bounding box center [62, 102] width 3 height 4
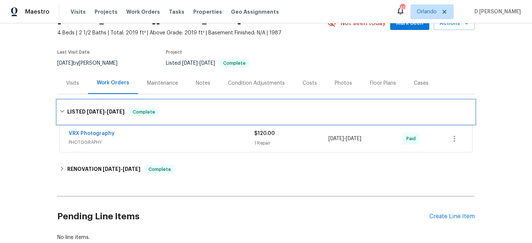
click at [63, 109] on icon at bounding box center [61, 111] width 5 height 5
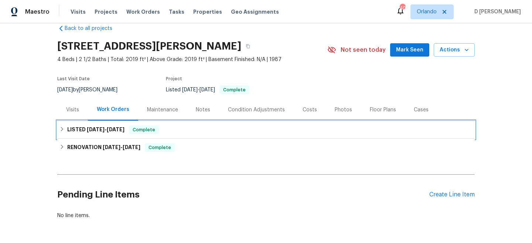
scroll to position [0, 0]
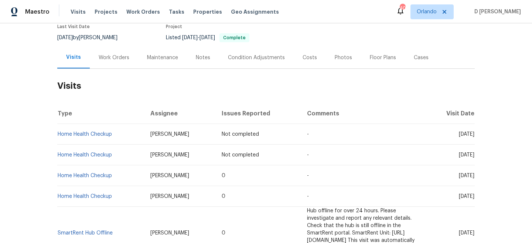
scroll to position [21, 0]
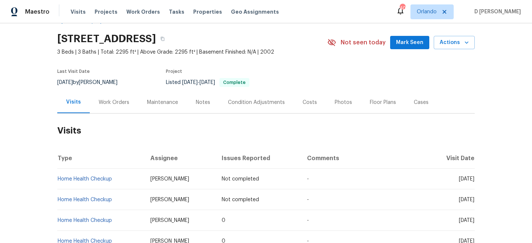
click at [114, 101] on div "Work Orders" at bounding box center [114, 102] width 31 height 7
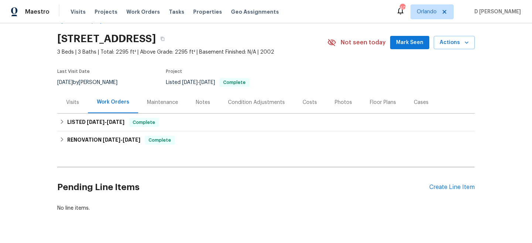
click at [75, 101] on div "Visits" at bounding box center [72, 102] width 13 height 7
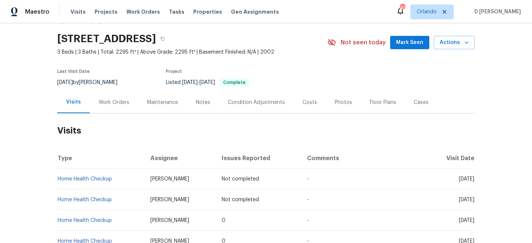
click at [415, 99] on div "Cases" at bounding box center [420, 102] width 15 height 7
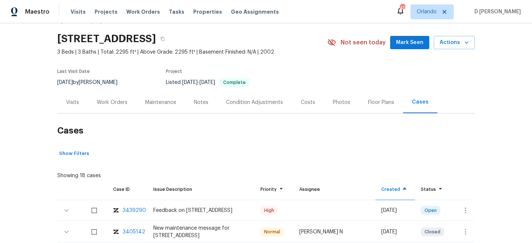
scroll to position [66, 0]
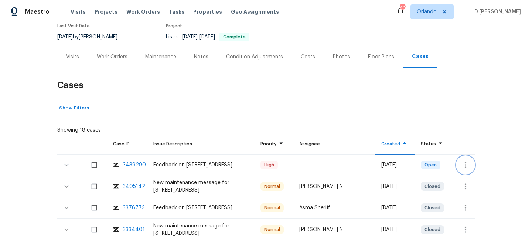
click at [468, 162] on icon "button" at bounding box center [465, 164] width 9 height 9
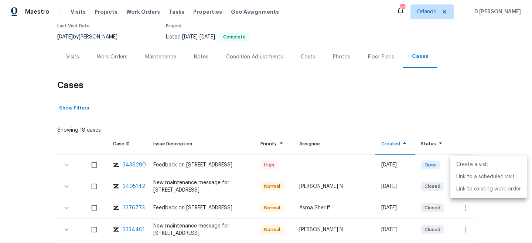
click at [475, 166] on li "Create a visit" at bounding box center [488, 164] width 76 height 12
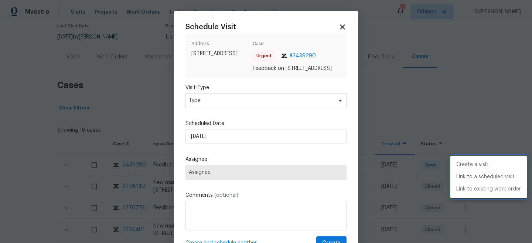
click at [252, 108] on div at bounding box center [266, 121] width 532 height 243
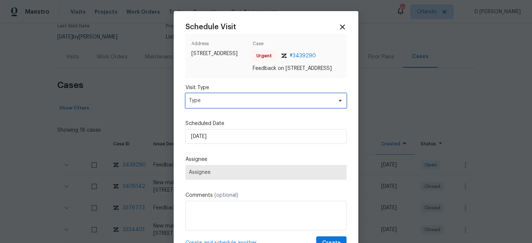
click at [252, 104] on span "Type" at bounding box center [261, 100] width 144 height 7
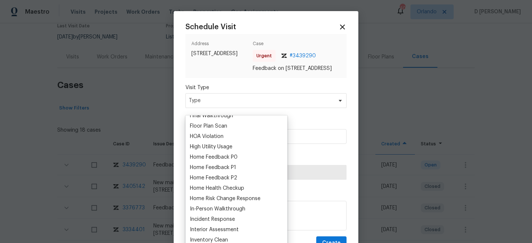
scroll to position [198, 0]
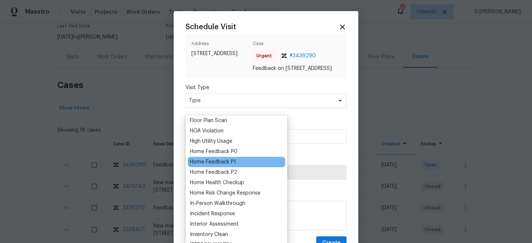
click at [231, 165] on div "Home Feedback P1" at bounding box center [213, 161] width 46 height 7
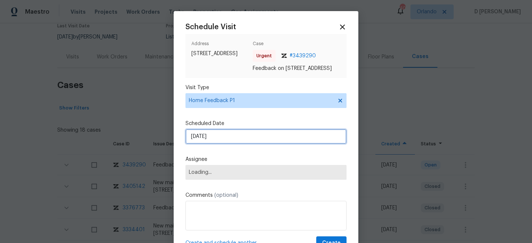
click at [248, 144] on input "24/08/2025" at bounding box center [265, 136] width 161 height 15
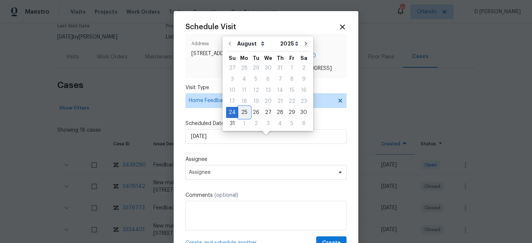
click at [245, 111] on div "25" at bounding box center [244, 112] width 12 height 10
type input "25/08/2025"
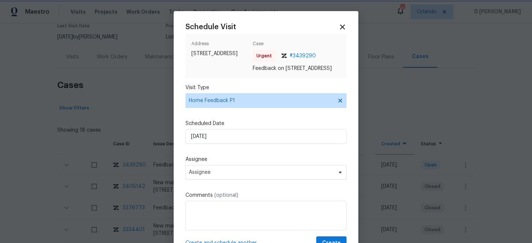
scroll to position [37, 0]
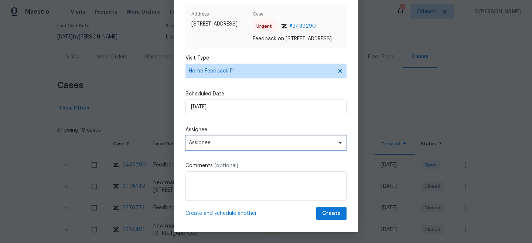
click at [232, 145] on span "Assignee" at bounding box center [261, 143] width 145 height 6
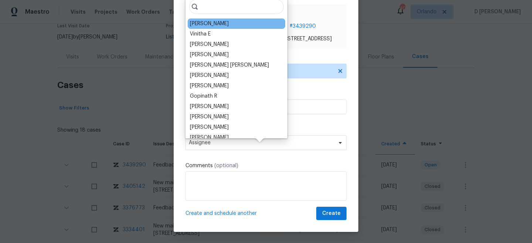
click at [220, 25] on div "Tyler Payne" at bounding box center [236, 23] width 97 height 10
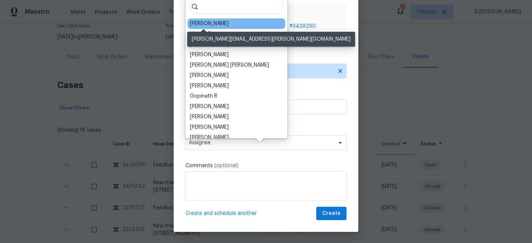
click at [211, 25] on div "Tyler Payne" at bounding box center [209, 23] width 39 height 7
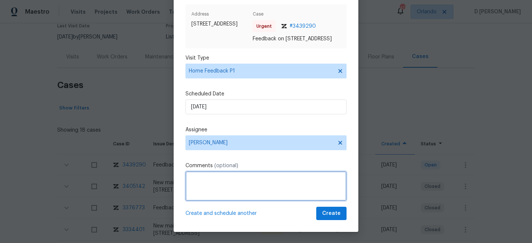
click at [209, 191] on textarea at bounding box center [265, 186] width 161 height 30
paste textarea "Musty smell in 3-season room, maybe replace the indoor/outdoor carpeting."
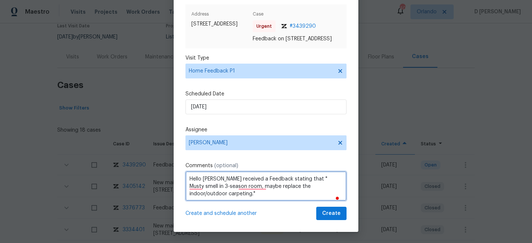
click at [334, 185] on textarea "Hello Tyler received a Feedback stating that " Musty smell in 3-season room, ma…" at bounding box center [265, 186] width 161 height 30
click at [328, 195] on textarea "Hello Tyler received a Feedback stating that " Musty smell in 3-season room, ma…" at bounding box center [265, 186] width 161 height 30
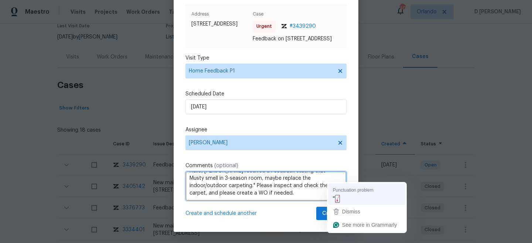
scroll to position [5, 0]
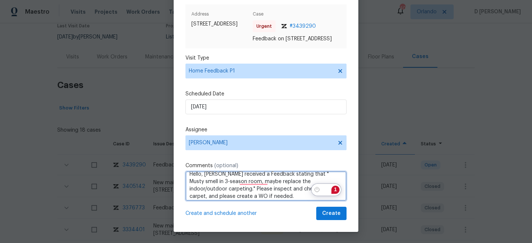
click at [220, 194] on textarea "Hello, Tyler received a Feedback stating that " Musty smell in 3-season room, m…" at bounding box center [265, 186] width 161 height 30
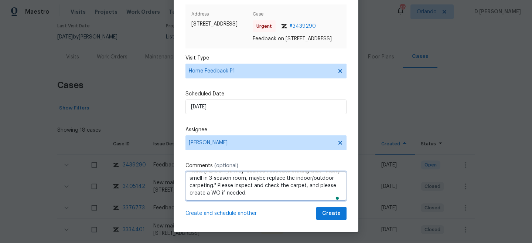
type textarea "Hello, Tyler received Feedback stating that " Musty smell in 3-season room, may…"
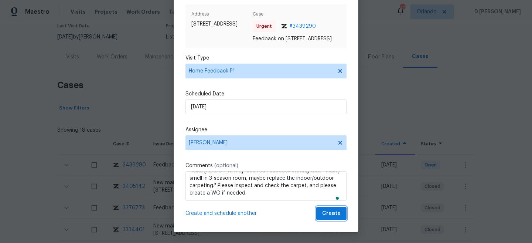
click at [328, 217] on span "Create" at bounding box center [331, 213] width 18 height 9
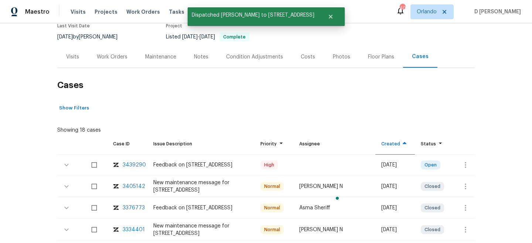
scroll to position [0, 0]
click at [71, 56] on div "Visits" at bounding box center [72, 56] width 13 height 7
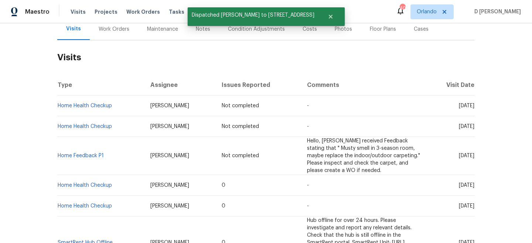
scroll to position [99, 0]
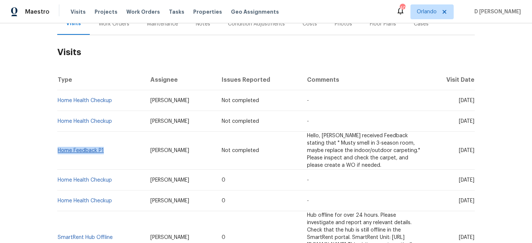
drag, startPoint x: 104, startPoint y: 147, endPoint x: 58, endPoint y: 145, distance: 46.2
click at [58, 145] on td "Home Feedback P1" at bounding box center [100, 150] width 87 height 38
copy link "Home Feedback P1"
drag, startPoint x: 444, startPoint y: 147, endPoint x: 460, endPoint y: 147, distance: 16.2
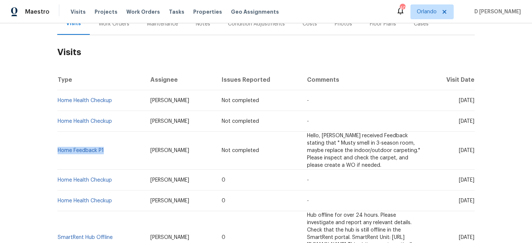
click at [460, 148] on span "Mon, Aug 25 2025" at bounding box center [466, 150] width 16 height 5
copy span "Aug 25"
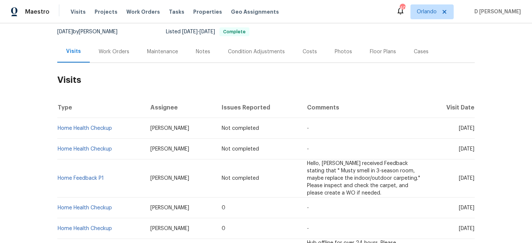
click at [117, 48] on div "Work Orders" at bounding box center [114, 51] width 31 height 7
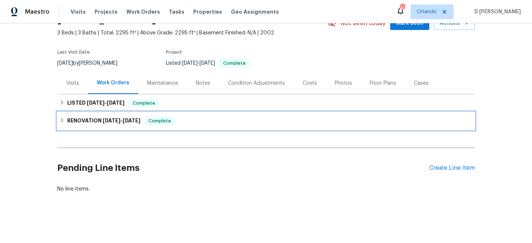
click at [65, 119] on div "RENOVATION 3/13/25 - 3/18/25 Complete" at bounding box center [265, 120] width 413 height 9
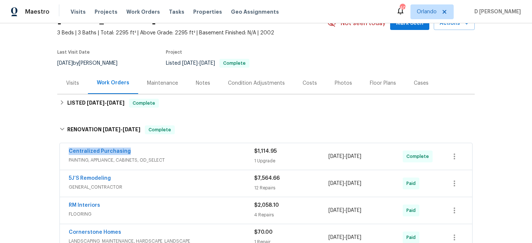
drag, startPoint x: 65, startPoint y: 149, endPoint x: 157, endPoint y: 149, distance: 91.9
click at [157, 149] on div "Centralized Purchasing PAINTING, APPLIANCE, CABINETS, OD_SELECT $1,114.95 1 Upg…" at bounding box center [266, 156] width 412 height 27
copy link "Centralized Purchasing"
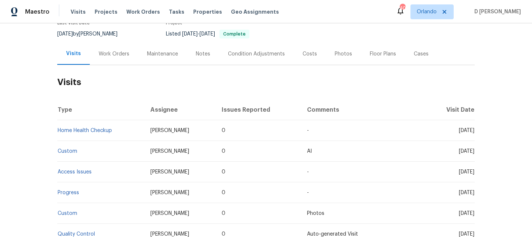
click at [116, 58] on div "Work Orders" at bounding box center [114, 54] width 48 height 22
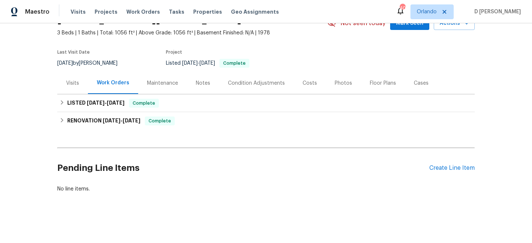
scroll to position [40, 0]
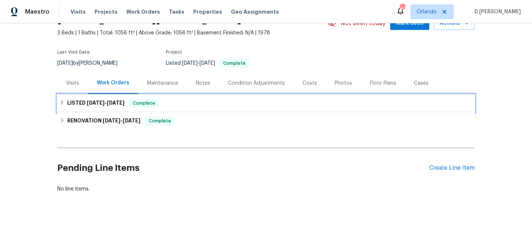
click at [64, 99] on div "LISTED 8/4/25 - 8/6/25 Complete" at bounding box center [265, 103] width 413 height 9
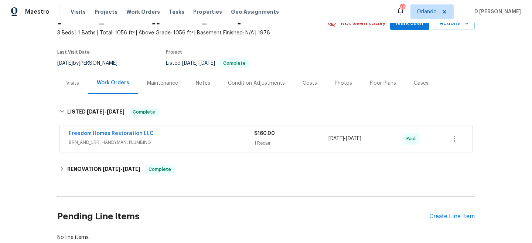
click at [198, 138] on span "BRN_AND_LRR, HANDYMAN, PLUMBING" at bounding box center [161, 141] width 185 height 7
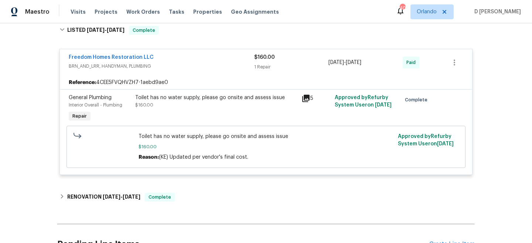
click at [76, 69] on span "BRN_AND_LRR, HANDYMAN, PLUMBING" at bounding box center [161, 65] width 185 height 7
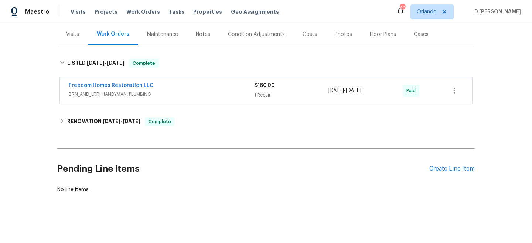
scroll to position [88, 0]
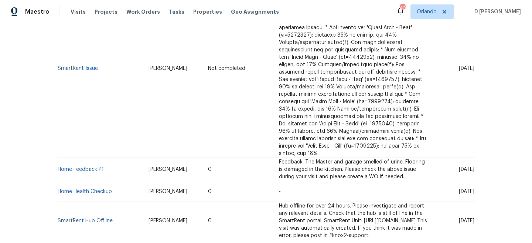
scroll to position [211, 0]
drag, startPoint x: 446, startPoint y: 153, endPoint x: 460, endPoint y: 153, distance: 13.7
click at [460, 165] on span "[DATE]" at bounding box center [466, 167] width 16 height 5
drag, startPoint x: 447, startPoint y: 153, endPoint x: 460, endPoint y: 153, distance: 12.6
click at [460, 165] on span "[DATE]" at bounding box center [466, 167] width 16 height 5
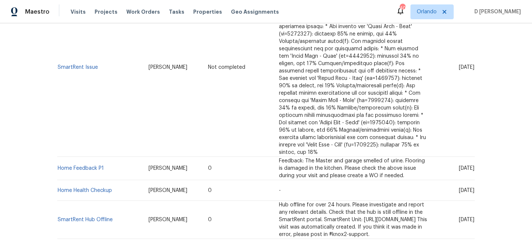
copy span "[DATE]"
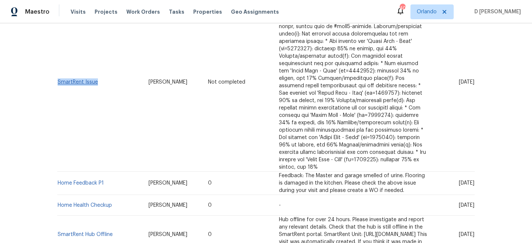
drag, startPoint x: 100, startPoint y: 76, endPoint x: 59, endPoint y: 73, distance: 41.1
click at [59, 73] on td "SmartRent Issue" at bounding box center [99, 82] width 85 height 178
copy link "SmartRent Issue"
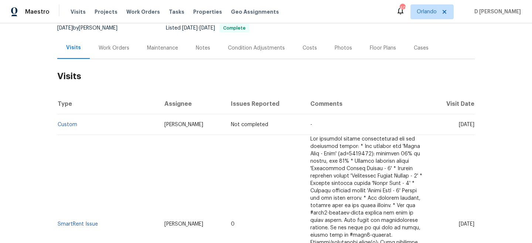
scroll to position [116, 0]
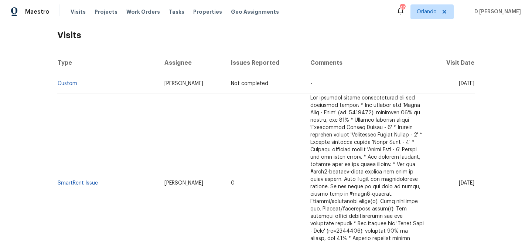
drag, startPoint x: 444, startPoint y: 157, endPoint x: 459, endPoint y: 157, distance: 14.8
click at [459, 180] on span "[DATE]" at bounding box center [466, 182] width 16 height 5
copy span "[DATE]"
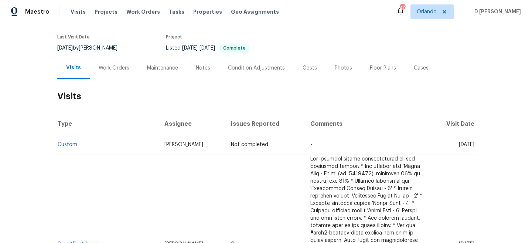
scroll to position [47, 0]
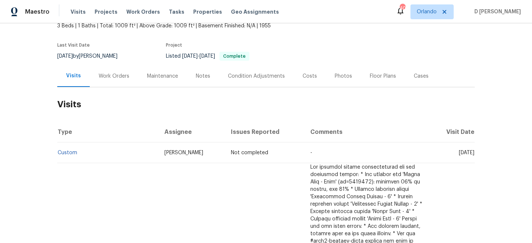
click at [109, 79] on div "Work Orders" at bounding box center [114, 75] width 31 height 7
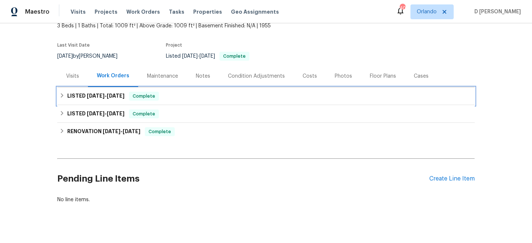
click at [63, 94] on icon at bounding box center [61, 95] width 5 height 5
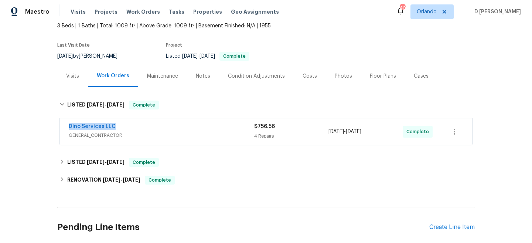
drag, startPoint x: 62, startPoint y: 127, endPoint x: 157, endPoint y: 128, distance: 94.5
click at [157, 128] on div "Dino Services LLC GENERAL_CONTRACTOR $756.56 4 Repairs 8/9/2025 - 8/11/2025 Com…" at bounding box center [266, 131] width 412 height 27
copy link "Dino Services LLC"
click at [73, 79] on div "Visits" at bounding box center [72, 75] width 13 height 7
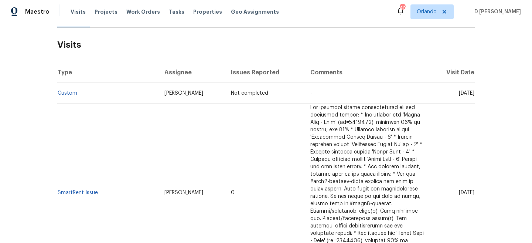
scroll to position [81, 0]
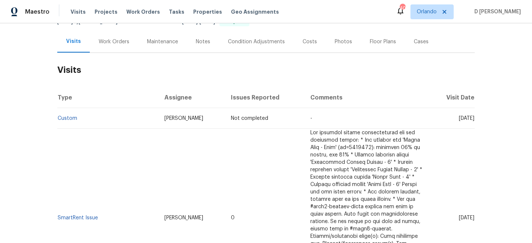
click at [415, 41] on div "Cases" at bounding box center [420, 41] width 15 height 7
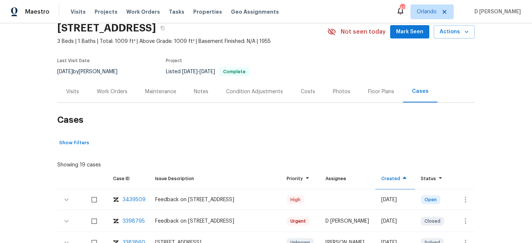
scroll to position [81, 0]
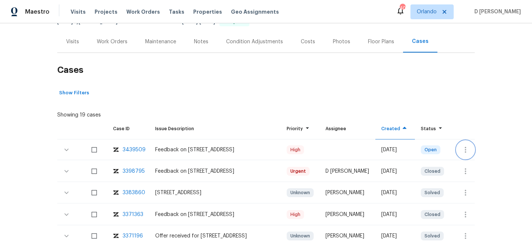
click at [470, 149] on button "button" at bounding box center [465, 150] width 18 height 18
click at [464, 150] on li "Create a visit" at bounding box center [488, 149] width 76 height 12
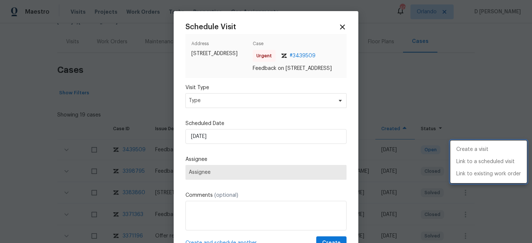
click at [224, 111] on div at bounding box center [266, 121] width 532 height 243
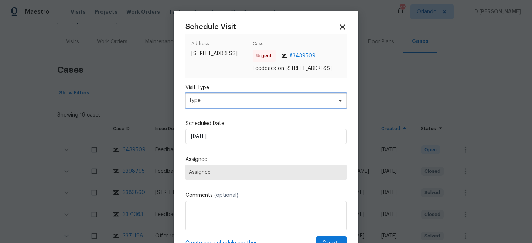
click at [224, 104] on span "Type" at bounding box center [261, 100] width 144 height 7
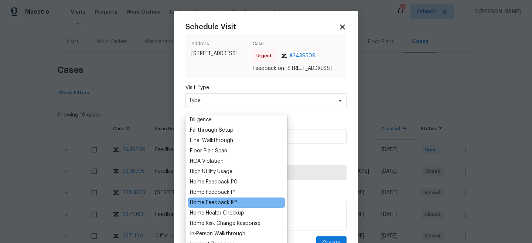
scroll to position [174, 0]
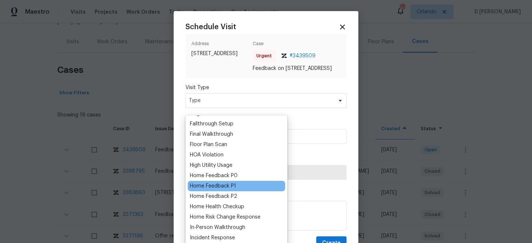
click at [229, 185] on div "Home Feedback P1" at bounding box center [213, 185] width 46 height 7
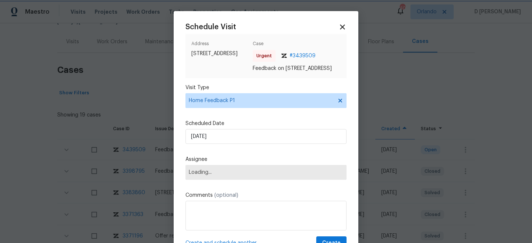
scroll to position [37, 0]
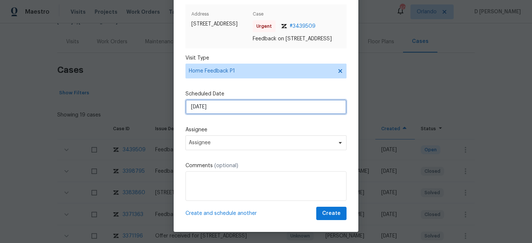
click at [244, 110] on input "[DATE]" at bounding box center [265, 106] width 161 height 15
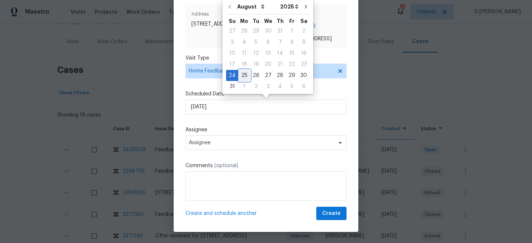
click at [240, 72] on div "25" at bounding box center [244, 75] width 12 height 10
type input "25/08/2025"
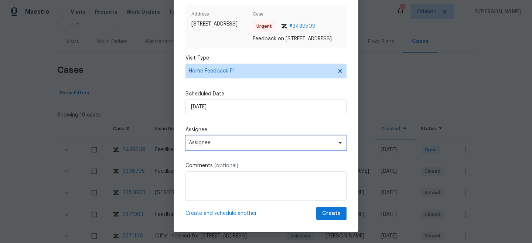
click at [234, 139] on span "Assignee" at bounding box center [265, 142] width 161 height 15
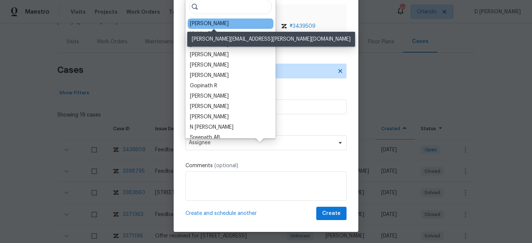
click at [222, 25] on div "Christopher Neilson" at bounding box center [209, 23] width 39 height 7
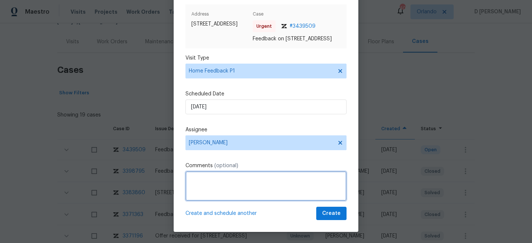
click at [227, 183] on textarea at bounding box center [265, 186] width 161 height 30
type textarea "F"
paste textarea "Agent calling because the code she received Via text message for the lockbox is…"
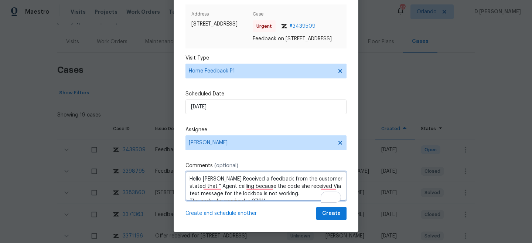
scroll to position [3, 0]
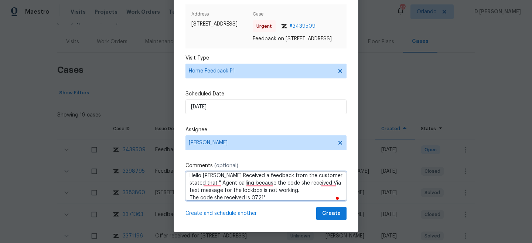
click at [189, 195] on textarea "Hello Neilson Received a feedback from the customer stated that " Agent calling…" at bounding box center [265, 186] width 161 height 30
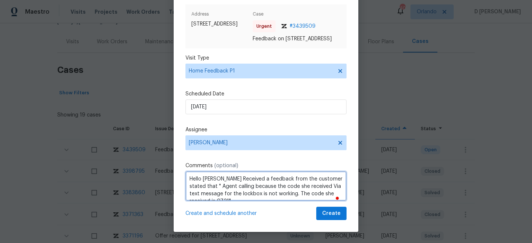
scroll to position [8, 0]
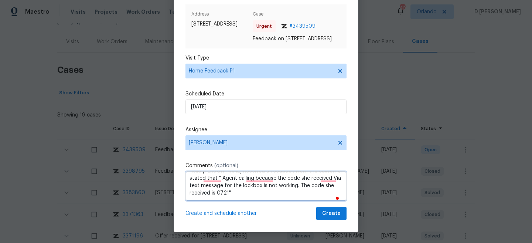
click at [214, 192] on textarea "Hello Neilson Received a feedback from the customer stated that " Agent calling…" at bounding box center [265, 186] width 161 height 30
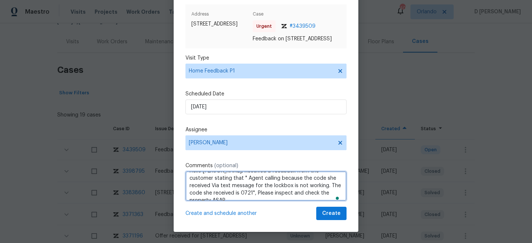
type textarea "Hello Neilson, Received a feedback from the customer stating that " Agent calli…"
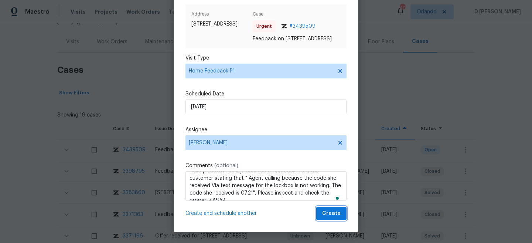
click at [327, 212] on span "Create" at bounding box center [331, 213] width 18 height 9
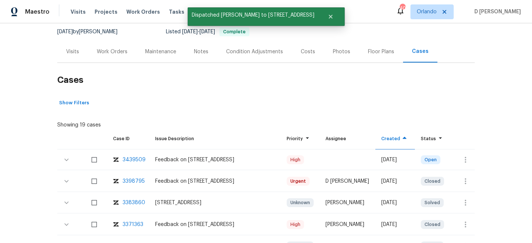
scroll to position [64, 0]
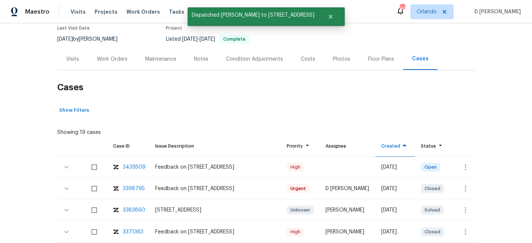
click at [73, 58] on div "Visits" at bounding box center [72, 58] width 13 height 7
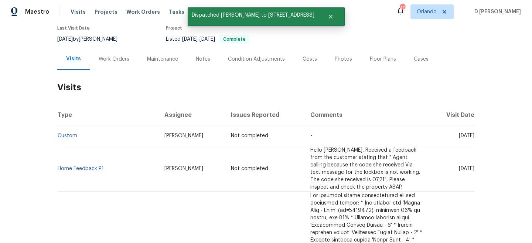
scroll to position [103, 0]
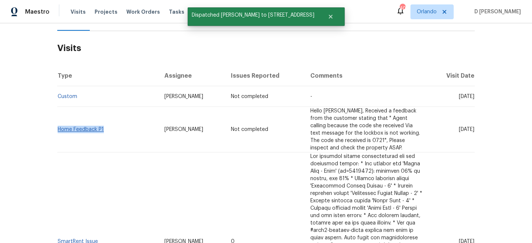
drag, startPoint x: 110, startPoint y: 122, endPoint x: 58, endPoint y: 122, distance: 52.0
click at [58, 122] on td "Home Feedback P1" at bounding box center [107, 129] width 101 height 45
copy link "Home Feedback P1"
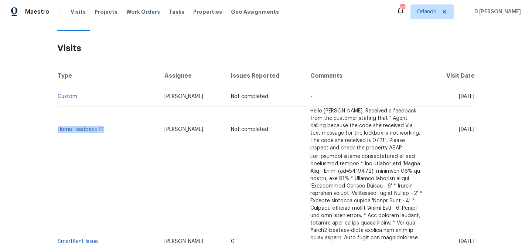
copy link "Home Feedback P1"
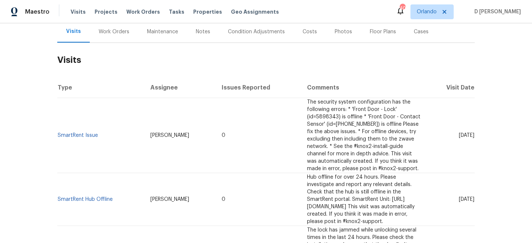
click at [111, 32] on div "Work Orders" at bounding box center [114, 31] width 31 height 7
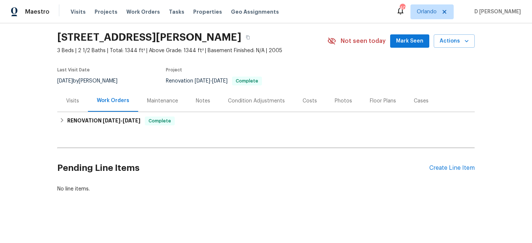
scroll to position [22, 0]
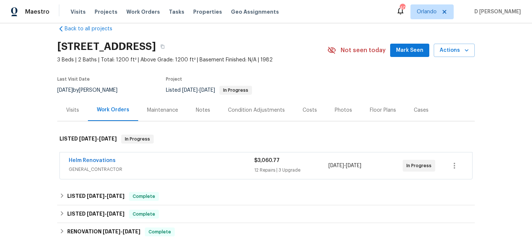
scroll to position [22, 0]
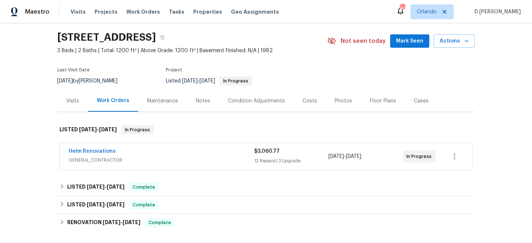
click at [159, 159] on span "GENERAL_CONTRACTOR" at bounding box center [161, 159] width 185 height 7
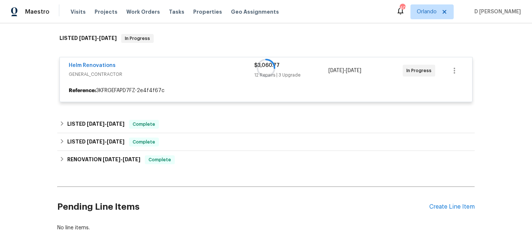
scroll to position [120, 0]
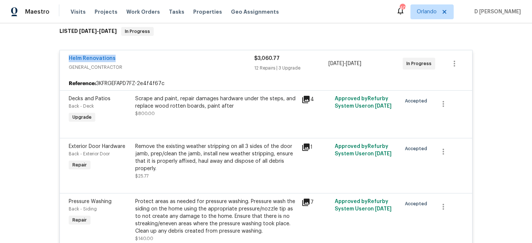
drag, startPoint x: 62, startPoint y: 58, endPoint x: 140, endPoint y: 58, distance: 77.9
click at [140, 58] on div "Helm Renovations GENERAL_CONTRACTOR $3,060.77 12 Repairs | 3 Upgrade [DATE] - […" at bounding box center [266, 63] width 412 height 27
copy link "Helm Renovations"
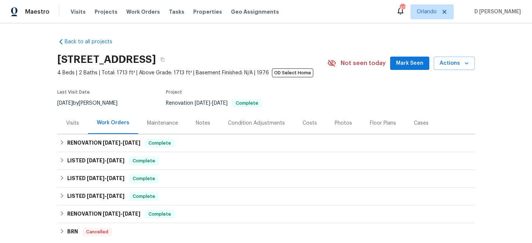
scroll to position [32, 0]
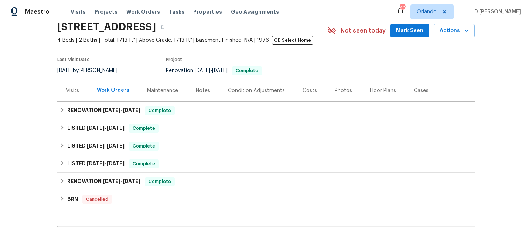
click at [71, 91] on div "Visits" at bounding box center [72, 90] width 13 height 7
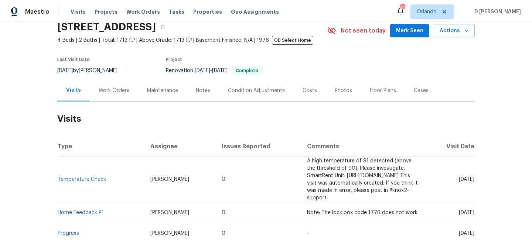
click at [120, 89] on div "Work Orders" at bounding box center [114, 90] width 31 height 7
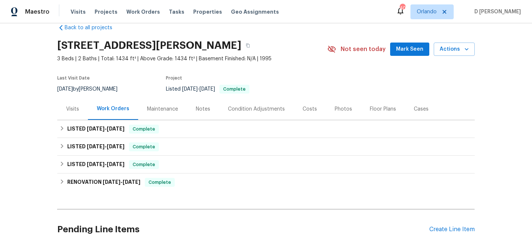
scroll to position [15, 0]
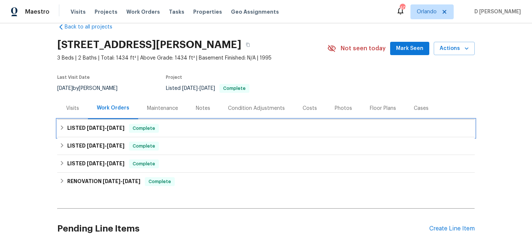
click at [66, 125] on div "LISTED [DATE] - [DATE] Complete" at bounding box center [265, 128] width 413 height 9
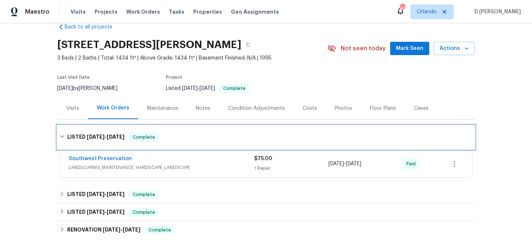
click at [66, 132] on div "LISTED [DATE] - [DATE] Complete" at bounding box center [265, 137] width 417 height 24
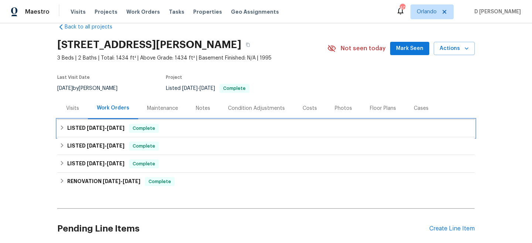
click at [69, 128] on h6 "LISTED [DATE] - [DATE]" at bounding box center [95, 128] width 57 height 9
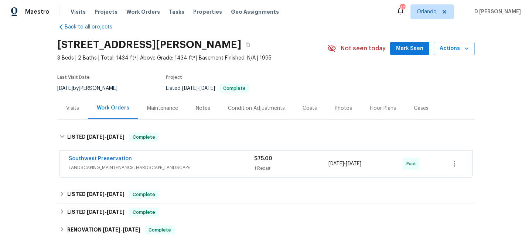
click at [244, 167] on span "LANDSCAPING_MAINTENANCE, HARDSCAPE_LANDSCAPE" at bounding box center [161, 167] width 185 height 7
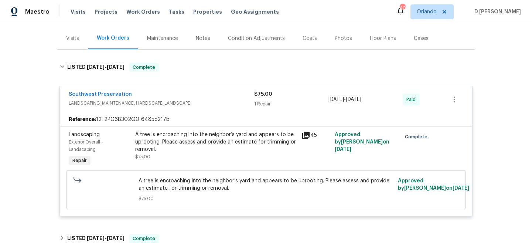
scroll to position [135, 0]
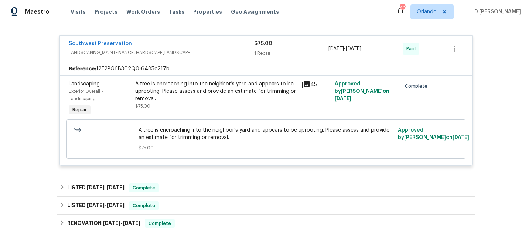
click at [306, 85] on icon at bounding box center [305, 84] width 9 height 9
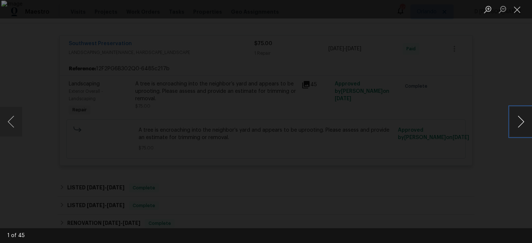
click at [521, 123] on button "Next image" at bounding box center [520, 122] width 22 height 30
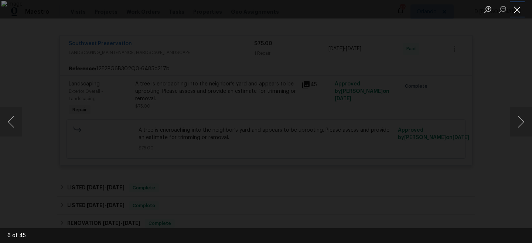
click at [515, 9] on button "Close lightbox" at bounding box center [516, 9] width 15 height 13
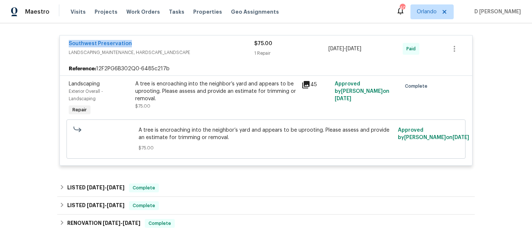
drag, startPoint x: 64, startPoint y: 45, endPoint x: 161, endPoint y: 45, distance: 96.7
click at [161, 45] on div "Southwest Preservation LANDSCAPING_MAINTENANCE, HARDSCAPE_LANDSCAPE $75.00 1 Re…" at bounding box center [266, 48] width 412 height 27
copy link "Southwest Preservation"
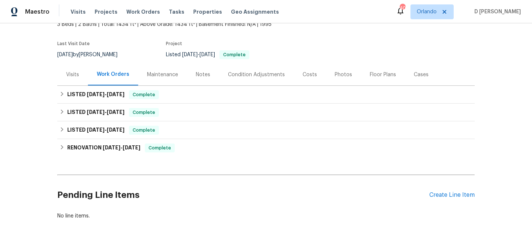
scroll to position [70, 0]
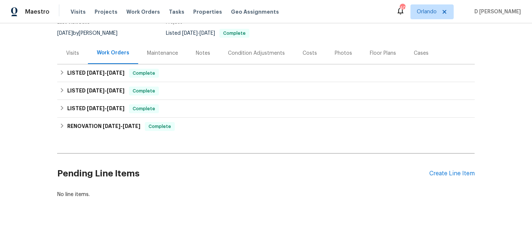
click at [53, 67] on div "Back to all projects 1901 E Marquette Dr, Gilbert, AZ 85234 3 Beds | 2 Baths | …" at bounding box center [266, 132] width 532 height 219
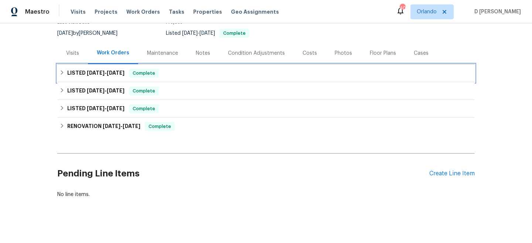
click at [62, 73] on icon at bounding box center [62, 72] width 3 height 4
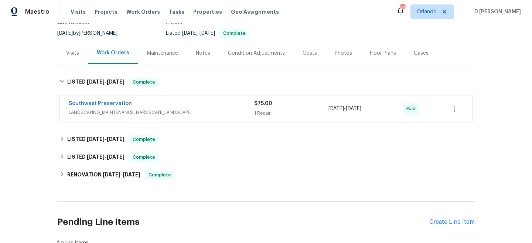
click at [79, 111] on span "LANDSCAPING_MAINTENANCE, HARDSCAPE_LANDSCAPE" at bounding box center [161, 112] width 185 height 7
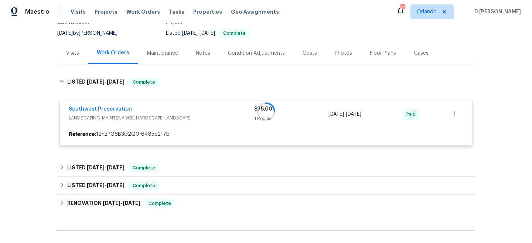
drag, startPoint x: 64, startPoint y: 109, endPoint x: 144, endPoint y: 108, distance: 79.4
click at [144, 108] on div at bounding box center [265, 111] width 417 height 83
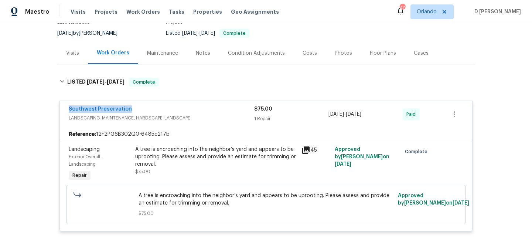
drag, startPoint x: 62, startPoint y: 109, endPoint x: 141, endPoint y: 109, distance: 79.0
click at [141, 109] on div "Southwest Preservation LANDSCAPING_MAINTENANCE, HARDSCAPE_LANDSCAPE $75.00 1 Re…" at bounding box center [266, 114] width 412 height 27
copy link "Southwest Preservation"
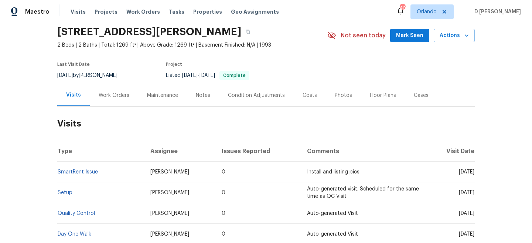
scroll to position [32, 0]
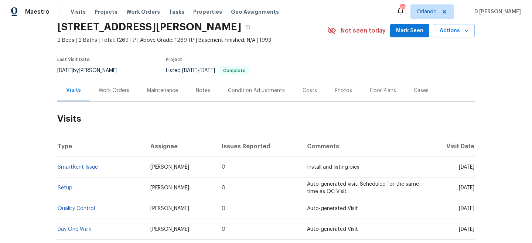
click at [111, 89] on div "Work Orders" at bounding box center [114, 90] width 31 height 7
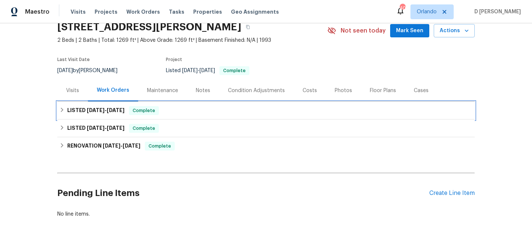
click at [70, 109] on h6 "LISTED [DATE] - [DATE]" at bounding box center [95, 110] width 57 height 9
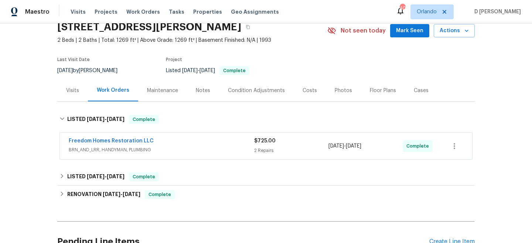
click at [86, 147] on span "BRN_AND_LRR, HANDYMAN, PLUMBING" at bounding box center [161, 149] width 185 height 7
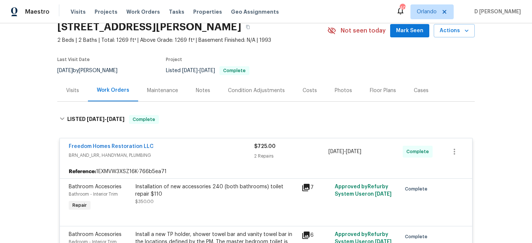
click at [65, 92] on div "Visits" at bounding box center [72, 90] width 31 height 22
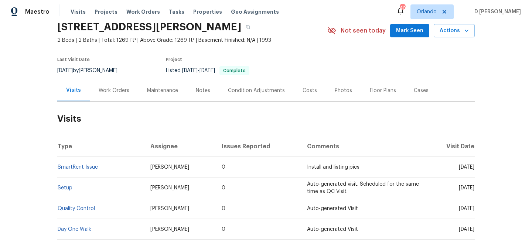
drag, startPoint x: 445, startPoint y: 167, endPoint x: 460, endPoint y: 166, distance: 14.8
click at [460, 166] on span "[DATE]" at bounding box center [466, 166] width 16 height 5
copy span "[DATE]"
click at [118, 92] on div "Work Orders" at bounding box center [114, 90] width 31 height 7
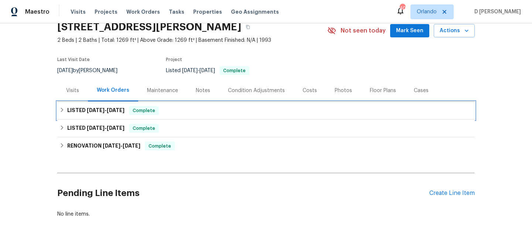
click at [63, 105] on div "LISTED [DATE] - [DATE] Complete" at bounding box center [265, 111] width 417 height 18
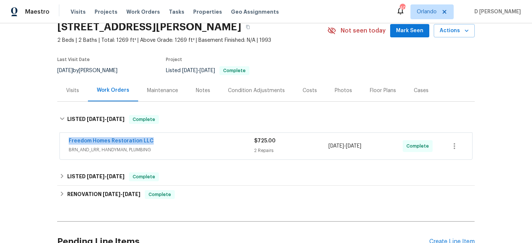
drag, startPoint x: 71, startPoint y: 139, endPoint x: 180, endPoint y: 139, distance: 108.9
click at [180, 139] on div "Freedom Homes Restoration LLC BRN_AND_LRR, HANDYMAN, PLUMBING $725.00 2 Repairs…" at bounding box center [266, 146] width 412 height 27
copy link "Freedom Homes Restoration LLC"
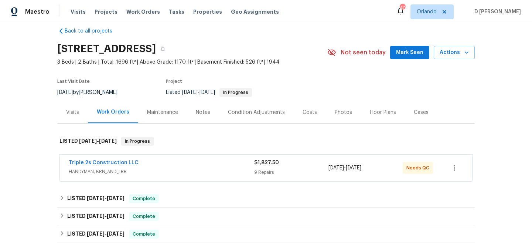
scroll to position [12, 0]
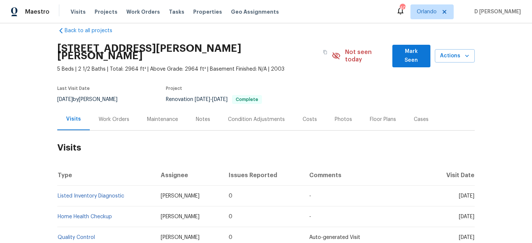
scroll to position [12, 0]
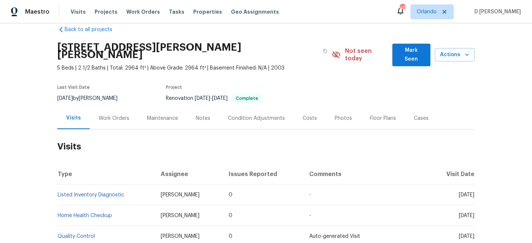
click at [122, 114] on div "Work Orders" at bounding box center [114, 117] width 31 height 7
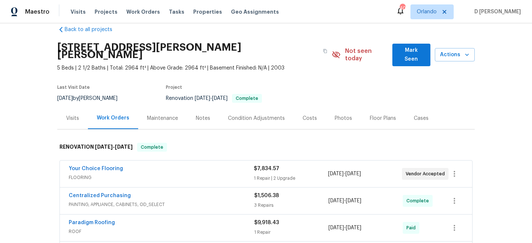
scroll to position [35, 0]
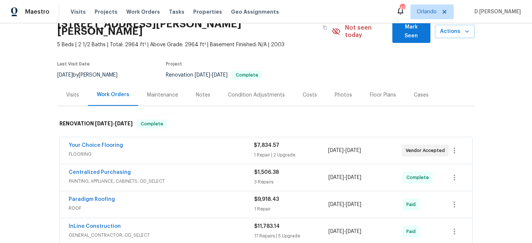
click at [173, 150] on span "FLOORING" at bounding box center [161, 153] width 185 height 7
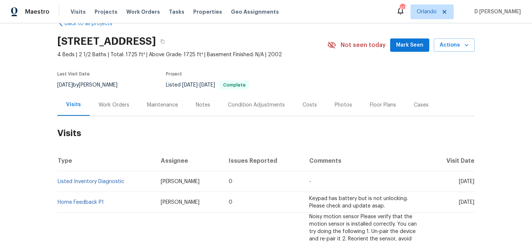
scroll to position [21, 0]
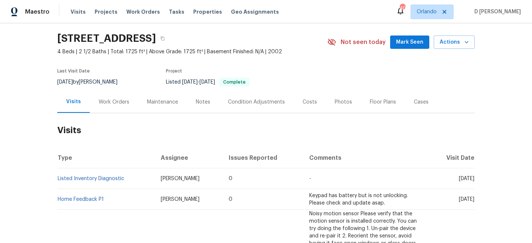
click at [122, 97] on div "Work Orders" at bounding box center [114, 102] width 48 height 22
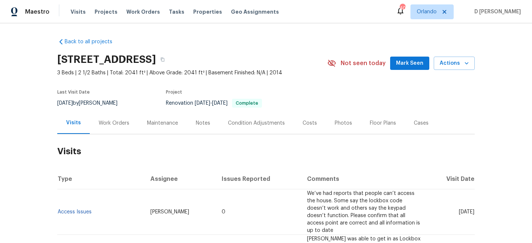
scroll to position [14, 0]
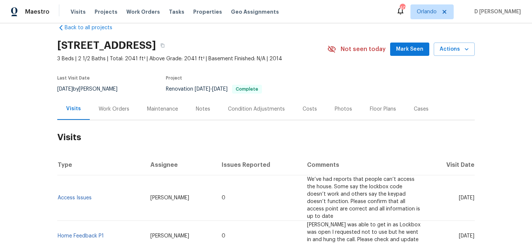
click at [112, 109] on div "Work Orders" at bounding box center [114, 108] width 31 height 7
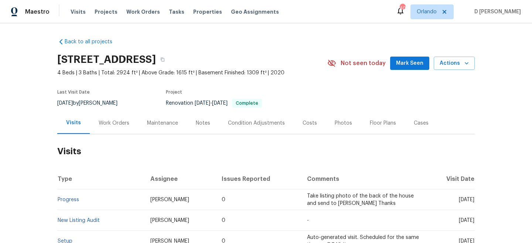
click at [118, 118] on div "Work Orders" at bounding box center [114, 123] width 48 height 22
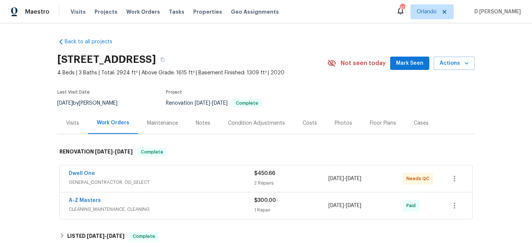
click at [138, 180] on span "GENERAL_CONTRACTOR, OD_SELECT" at bounding box center [161, 181] width 185 height 7
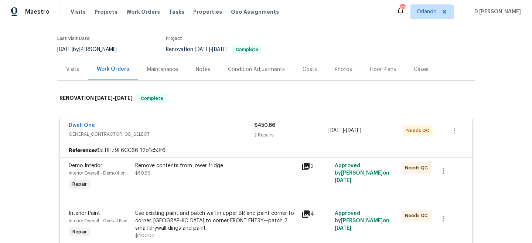
scroll to position [30, 0]
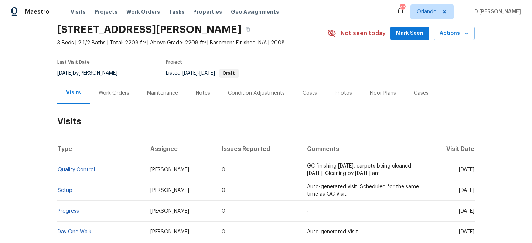
scroll to position [31, 0]
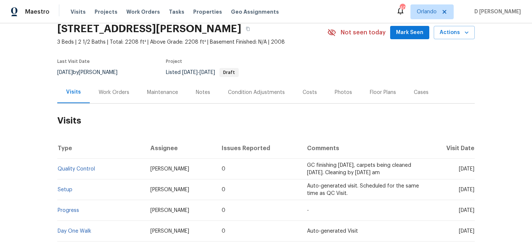
click at [113, 93] on div "Work Orders" at bounding box center [114, 92] width 31 height 7
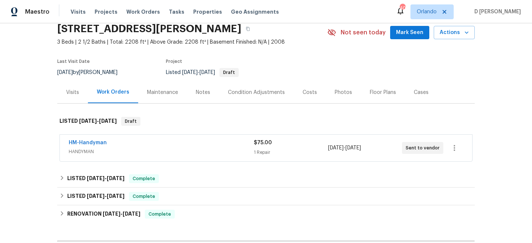
click at [141, 152] on span "HANDYMAN" at bounding box center [161, 151] width 185 height 7
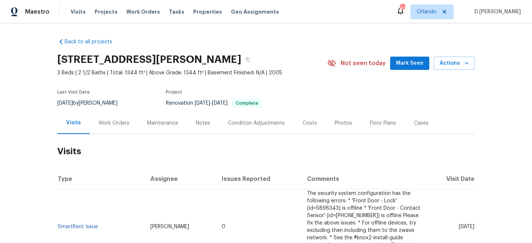
click at [121, 121] on div "Work Orders" at bounding box center [114, 122] width 31 height 7
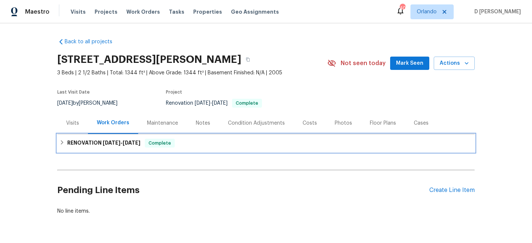
click at [68, 142] on h6 "RENOVATION [DATE] - [DATE]" at bounding box center [103, 142] width 73 height 9
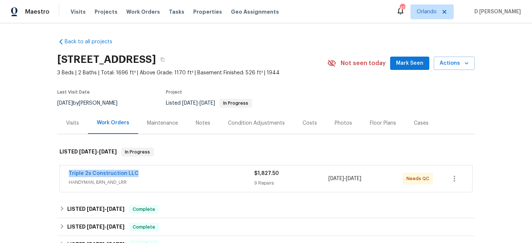
drag, startPoint x: 63, startPoint y: 171, endPoint x: 156, endPoint y: 171, distance: 93.4
click at [156, 171] on div "Triple 2s Construction LLC HANDYMAN, BRN_AND_LRR $1,827.50 9 Repairs [DATE] - […" at bounding box center [266, 178] width 412 height 27
copy link "Triple 2s Construction LLC"
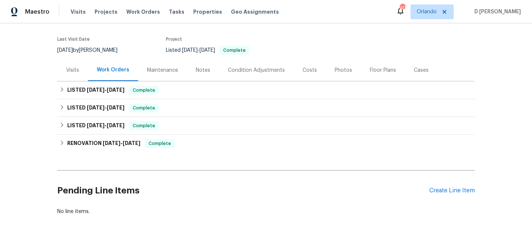
scroll to position [75, 0]
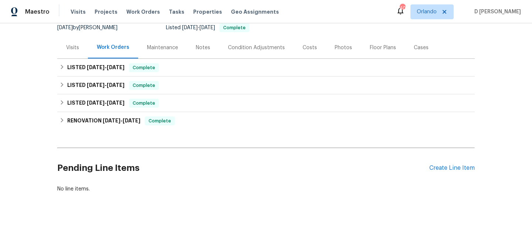
click at [72, 48] on div "Visits" at bounding box center [72, 47] width 13 height 7
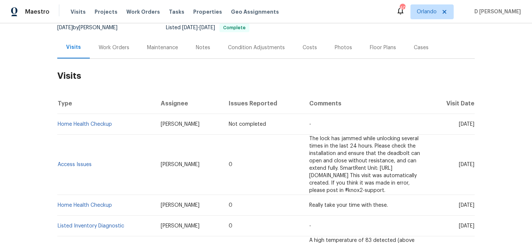
drag, startPoint x: 138, startPoint y: 123, endPoint x: 180, endPoint y: 123, distance: 41.7
click at [180, 123] on td "[PERSON_NAME]" at bounding box center [189, 124] width 68 height 21
copy span "[PERSON_NAME]"
drag, startPoint x: 118, startPoint y: 124, endPoint x: 59, endPoint y: 121, distance: 59.2
click at [59, 121] on td "Home Health Checkup" at bounding box center [105, 124] width 97 height 21
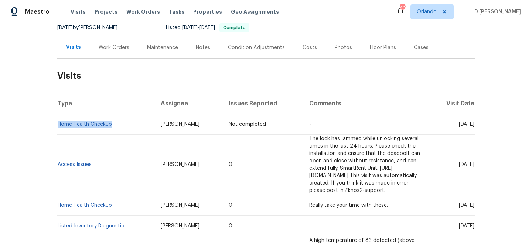
copy link "Home Health Checkup"
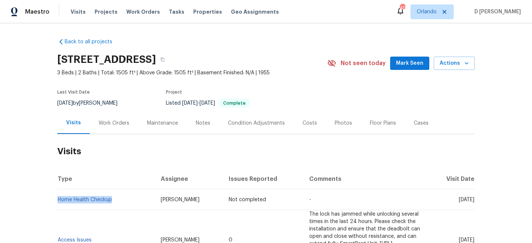
scroll to position [54, 0]
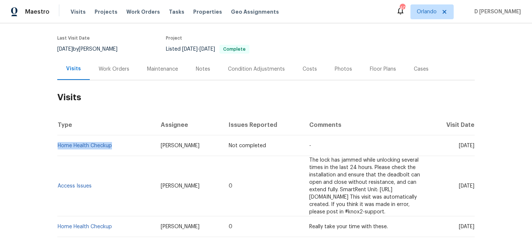
drag, startPoint x: 444, startPoint y: 182, endPoint x: 460, endPoint y: 182, distance: 15.5
click at [460, 183] on span "[DATE]" at bounding box center [466, 185] width 16 height 5
copy span "[DATE]"
click at [111, 65] on div "Work Orders" at bounding box center [114, 68] width 31 height 7
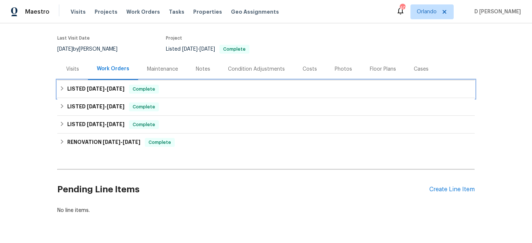
click at [68, 83] on div "LISTED [DATE] - [DATE] Complete" at bounding box center [265, 89] width 417 height 18
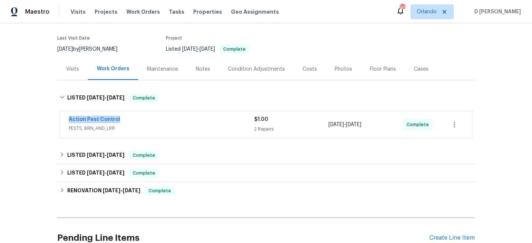
drag, startPoint x: 65, startPoint y: 117, endPoint x: 168, endPoint y: 117, distance: 103.0
click at [168, 117] on div "Action Pest Control PESTS, BRN_AND_LRR $1.00 2 Repairs [DATE] - [DATE] Complete" at bounding box center [266, 124] width 412 height 27
copy link "Action Pest Control"
click at [70, 69] on div "Visits" at bounding box center [72, 68] width 13 height 7
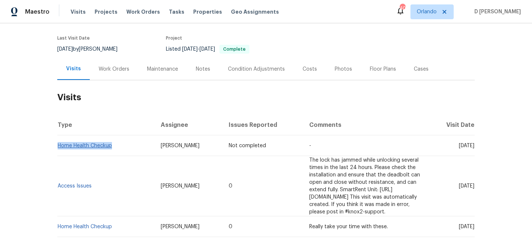
drag, startPoint x: 116, startPoint y: 147, endPoint x: 58, endPoint y: 145, distance: 57.2
click at [58, 145] on td "Home Health Checkup" at bounding box center [105, 145] width 97 height 21
copy link "Home Health Checkup"
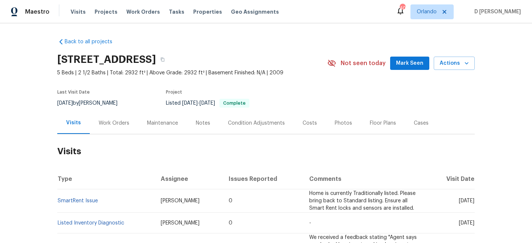
scroll to position [32, 0]
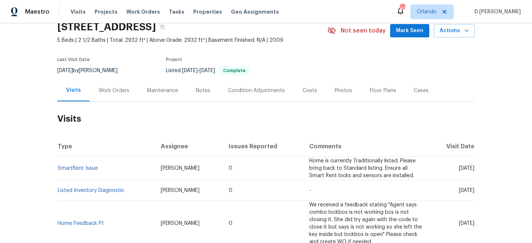
click at [120, 87] on div "Work Orders" at bounding box center [114, 90] width 31 height 7
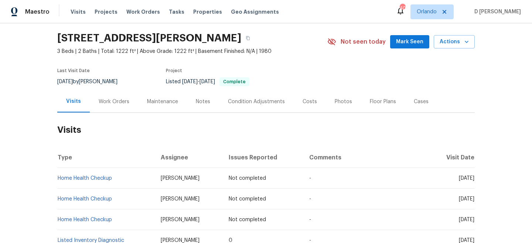
scroll to position [27, 0]
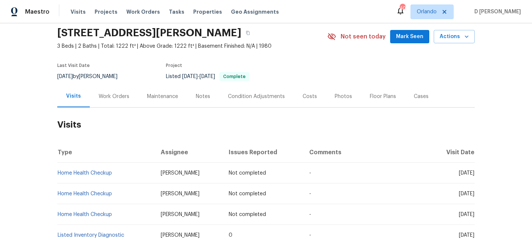
click at [120, 97] on div "Work Orders" at bounding box center [114, 96] width 31 height 7
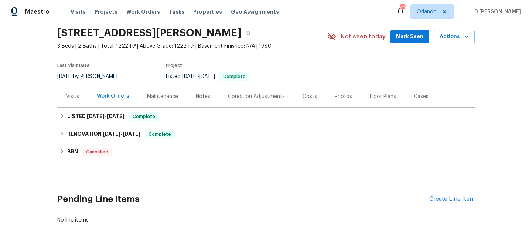
scroll to position [58, 0]
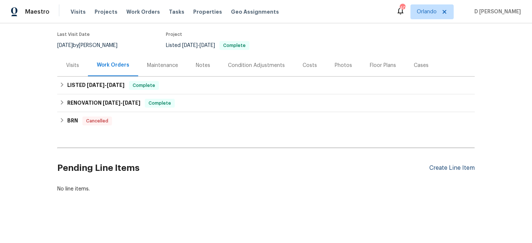
click at [434, 167] on div "Create Line Item" at bounding box center [451, 167] width 45 height 7
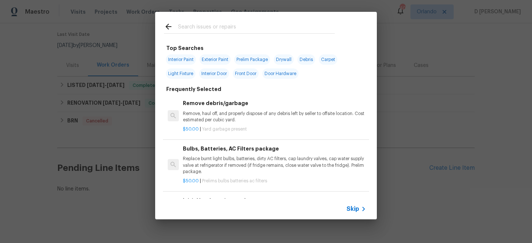
click at [355, 209] on span "Skip" at bounding box center [352, 208] width 13 height 7
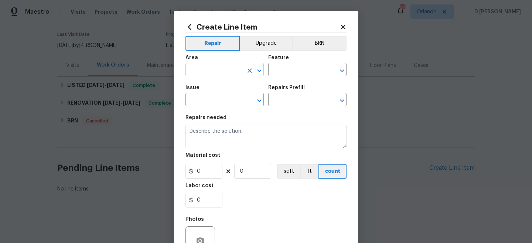
click at [216, 69] on input "text" at bounding box center [214, 70] width 58 height 11
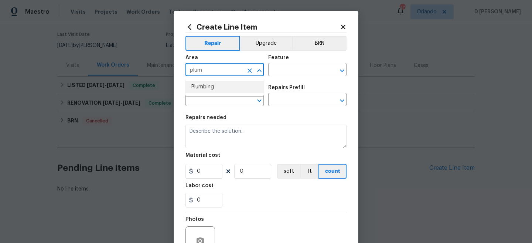
click at [197, 86] on li "Plumbing" at bounding box center [224, 87] width 78 height 12
type input "Plumbing"
click at [282, 72] on input "text" at bounding box center [297, 70] width 58 height 11
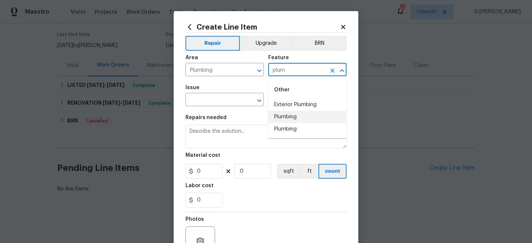
click at [288, 118] on li "Plumbing" at bounding box center [307, 117] width 78 height 12
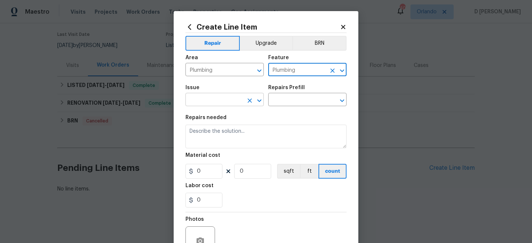
type input "Plumbing"
click at [227, 101] on input "text" at bounding box center [214, 99] width 58 height 11
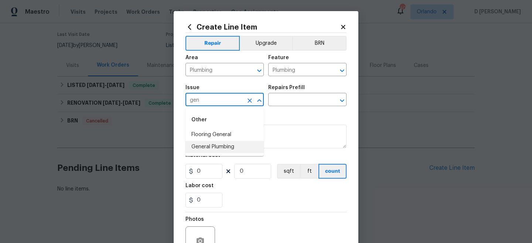
click at [216, 148] on li "General Plumbing" at bounding box center [224, 147] width 78 height 12
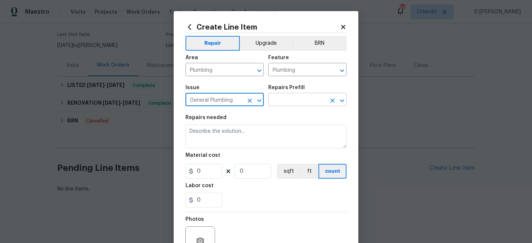
type input "General Plumbing"
click at [293, 96] on input "text" at bounding box center [297, 99] width 58 height 11
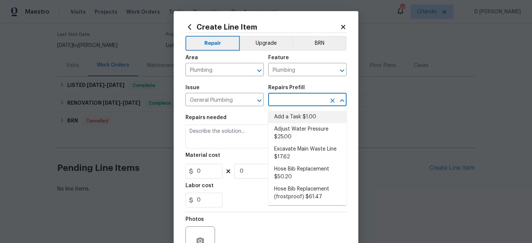
click at [292, 113] on li "Add a Task $1.00" at bounding box center [307, 117] width 78 height 12
type input "Add a Task $1.00"
type textarea "HPM to detail"
type input "1"
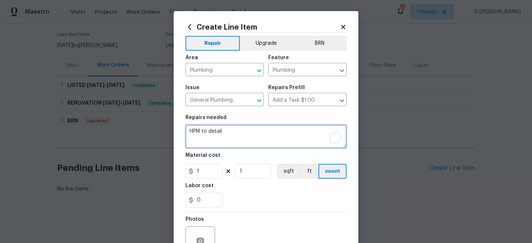
drag, startPoint x: 189, startPoint y: 131, endPoint x: 243, endPoint y: 131, distance: 53.5
click at [243, 131] on textarea "HPM to detail" at bounding box center [265, 136] width 161 height 24
click at [226, 141] on textarea "To enrich screen reader interactions, please activate Accessibility in Grammarl…" at bounding box center [265, 136] width 161 height 24
paste textarea "(Remove and paste feedback message here) Please prioritize this WO due to a wat…"
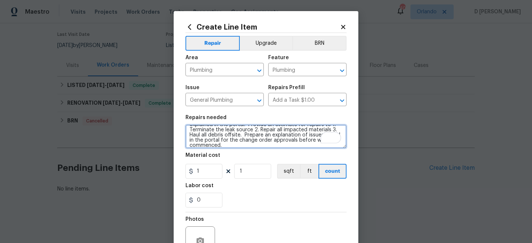
scroll to position [0, 0]
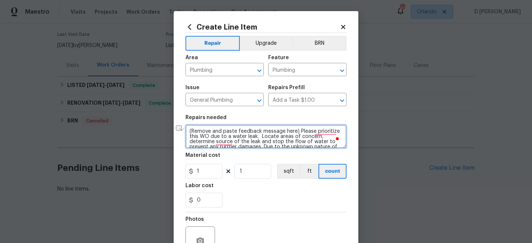
drag, startPoint x: 191, startPoint y: 130, endPoint x: 294, endPoint y: 131, distance: 102.6
click at [294, 131] on textarea "(Remove and paste feedback message here) Please prioritize this WO due to a wat…" at bounding box center [265, 136] width 161 height 24
paste textarea "Vapor barrier in basement not installed [DOMAIN_NAME] leak into garageDuct work…"
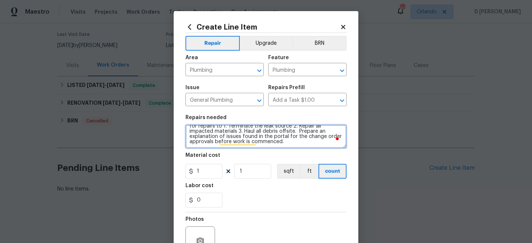
type textarea "(Vapor barrier in basement not installed [DOMAIN_NAME] leak into garageDuct wor…"
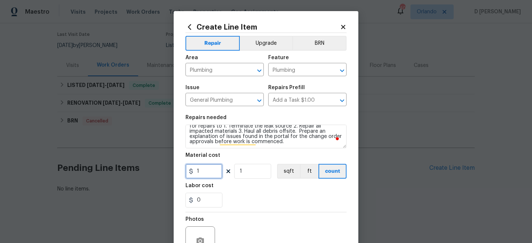
click at [206, 172] on input "1" at bounding box center [203, 171] width 37 height 15
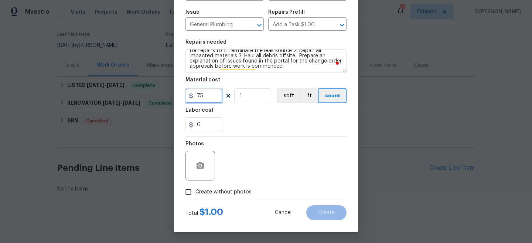
type input "75"
click at [190, 193] on input "Create without photos" at bounding box center [188, 192] width 14 height 14
checkbox input "true"
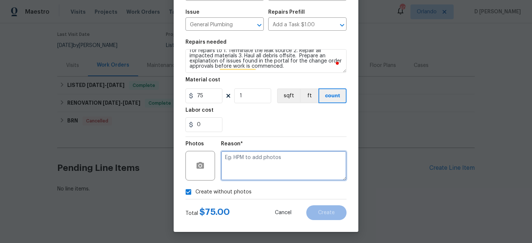
click at [248, 161] on textarea at bounding box center [283, 166] width 125 height 30
type textarea "NA"
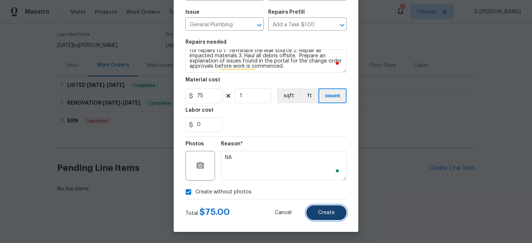
click at [321, 216] on button "Create" at bounding box center [326, 212] width 40 height 15
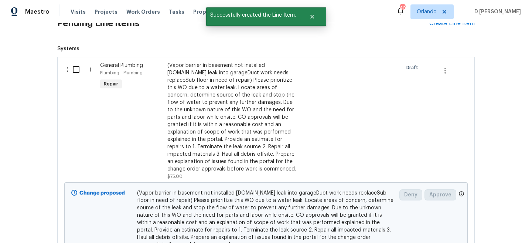
scroll to position [198, 0]
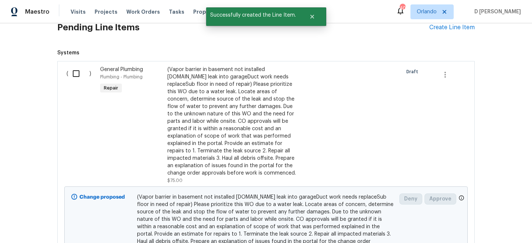
click at [78, 73] on input "checkbox" at bounding box center [78, 74] width 21 height 16
checkbox input "true"
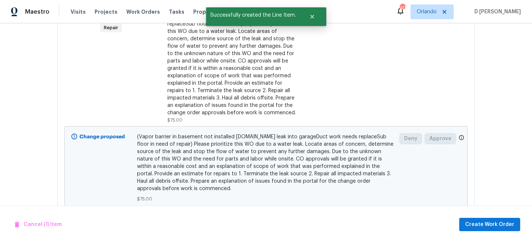
scroll to position [282, 0]
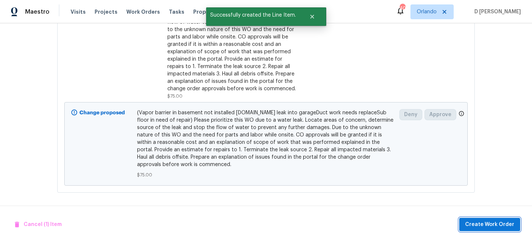
click at [483, 222] on span "Create Work Order" at bounding box center [489, 224] width 49 height 9
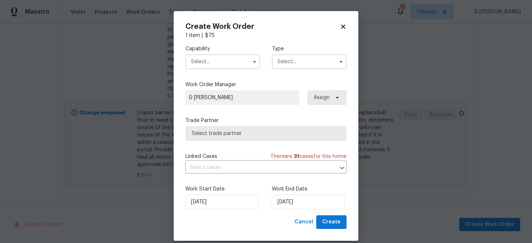
click at [236, 60] on input "text" at bounding box center [222, 61] width 75 height 15
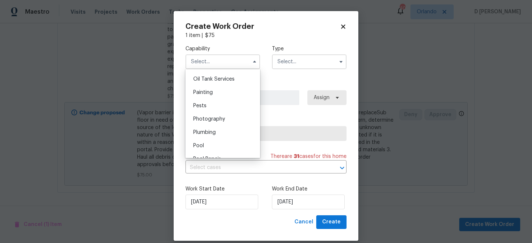
scroll to position [626, 0]
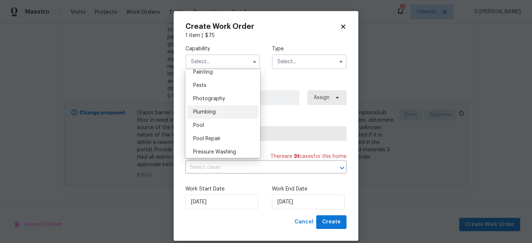
click at [214, 114] on div "Plumbing" at bounding box center [222, 111] width 71 height 13
type input "Plumbing"
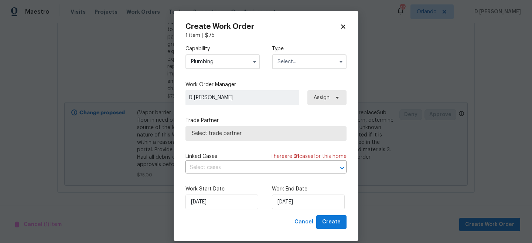
click at [296, 59] on input "text" at bounding box center [309, 61] width 75 height 15
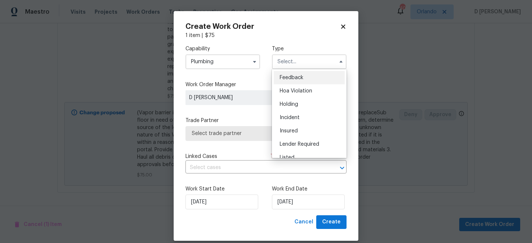
click at [295, 77] on span "Feedback" at bounding box center [291, 77] width 24 height 5
type input "Feedback"
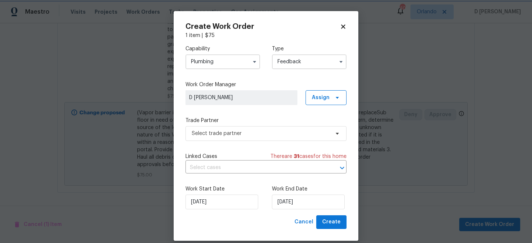
scroll to position [9, 0]
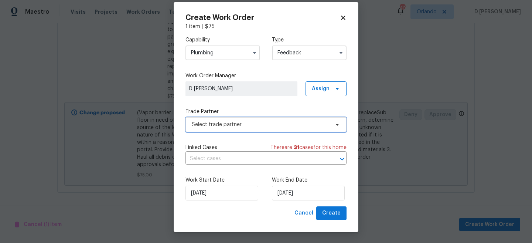
click at [243, 124] on span "Select trade partner" at bounding box center [261, 124] width 138 height 7
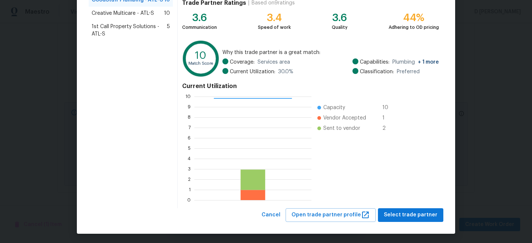
scroll to position [83, 0]
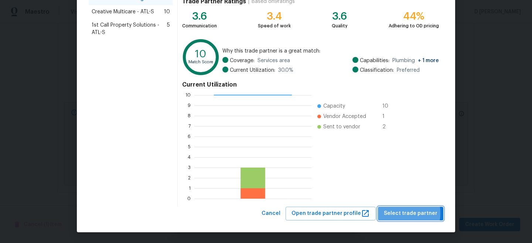
click at [394, 213] on span "Select trade partner" at bounding box center [411, 213] width 54 height 9
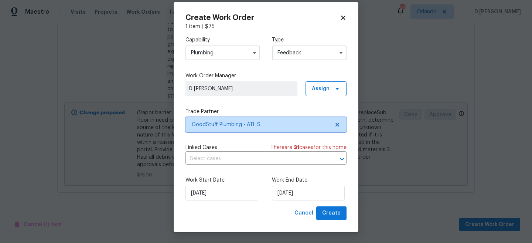
scroll to position [0, 0]
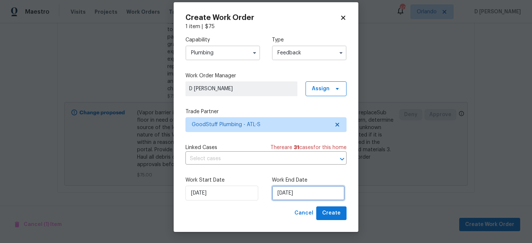
click at [311, 193] on input "[DATE]" at bounding box center [308, 192] width 73 height 15
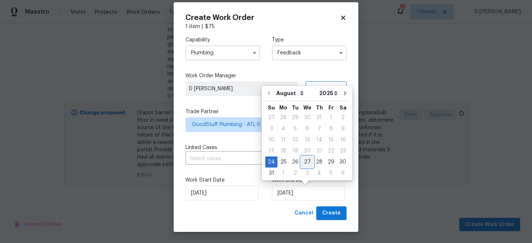
click at [304, 162] on div "27" at bounding box center [307, 162] width 12 height 10
type input "[DATE]"
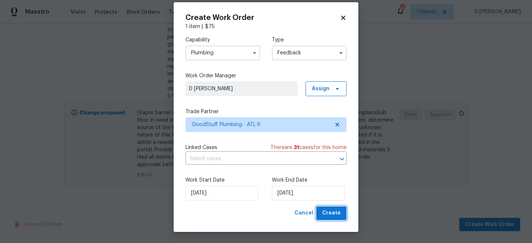
click at [330, 213] on span "Create" at bounding box center [331, 212] width 18 height 9
checkbox input "false"
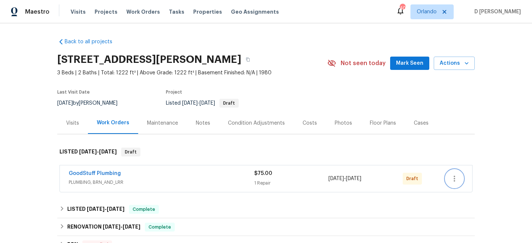
click at [454, 182] on icon "button" at bounding box center [454, 178] width 9 height 9
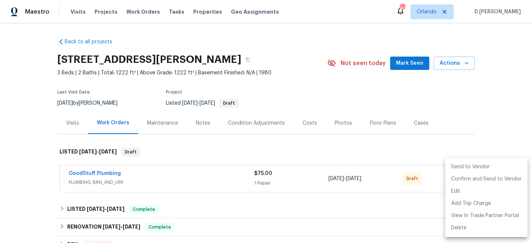
click at [464, 168] on li "Send to Vendor" at bounding box center [486, 167] width 82 height 12
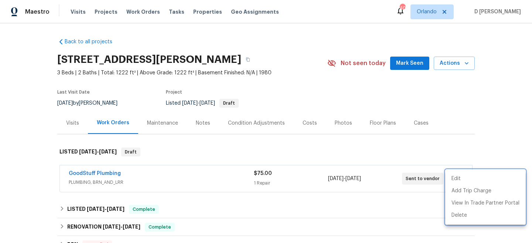
click at [224, 161] on div at bounding box center [266, 121] width 532 height 243
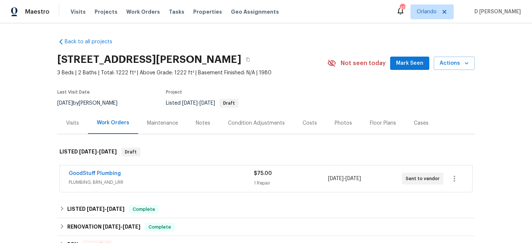
drag, startPoint x: 64, startPoint y: 173, endPoint x: 133, endPoint y: 168, distance: 69.2
click at [133, 168] on div "GoodStuff Plumbing PLUMBING, BRN_AND_LRR $75.00 1 Repair 8/24/2025 - 8/27/2025 …" at bounding box center [266, 178] width 412 height 27
drag, startPoint x: 64, startPoint y: 173, endPoint x: 120, endPoint y: 172, distance: 56.1
click at [120, 172] on div "GoodStuff Plumbing PLUMBING, BRN_AND_LRR $75.00 1 Repair 8/24/2025 - 8/27/2025 …" at bounding box center [266, 178] width 412 height 27
copy link "GoodStuff Plumbing"
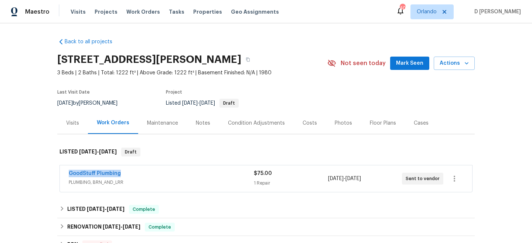
copy link "GoodStuff Plumbing"
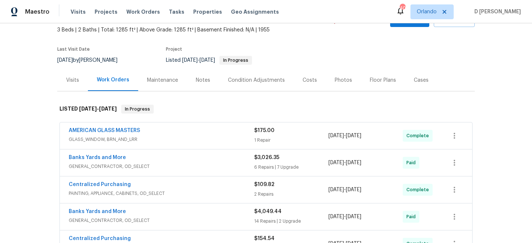
scroll to position [8, 0]
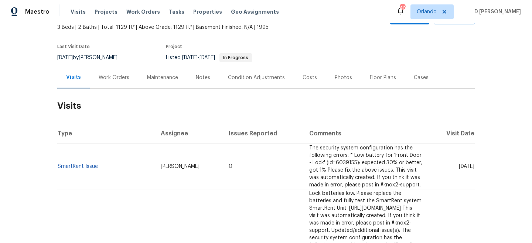
scroll to position [58, 0]
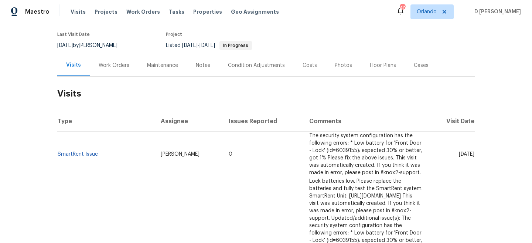
click at [104, 65] on div "Work Orders" at bounding box center [114, 65] width 31 height 7
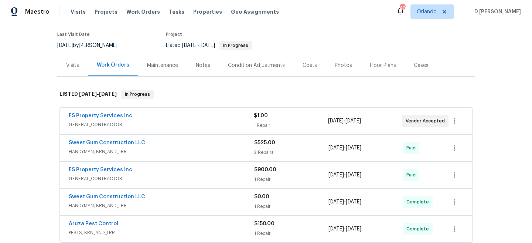
click at [127, 122] on span "GENERAL_CONTRACTOR" at bounding box center [161, 124] width 185 height 7
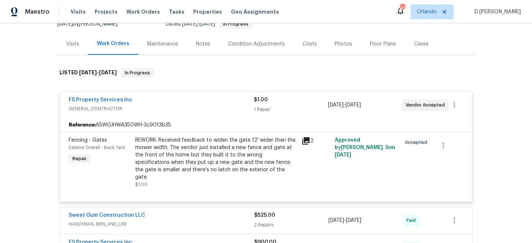
scroll to position [93, 0]
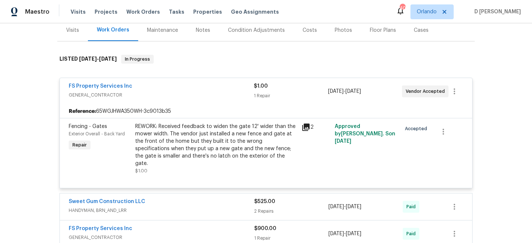
click at [71, 27] on div "Visits" at bounding box center [72, 30] width 13 height 7
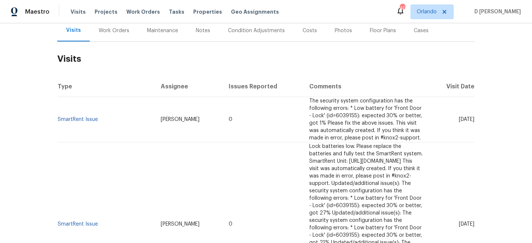
click at [121, 35] on div "Work Orders" at bounding box center [114, 31] width 48 height 22
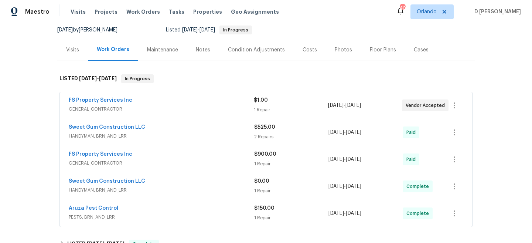
scroll to position [72, 0]
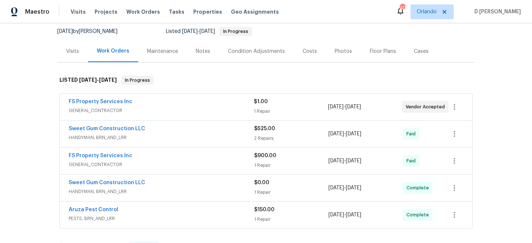
click at [73, 48] on div "Visits" at bounding box center [72, 51] width 13 height 7
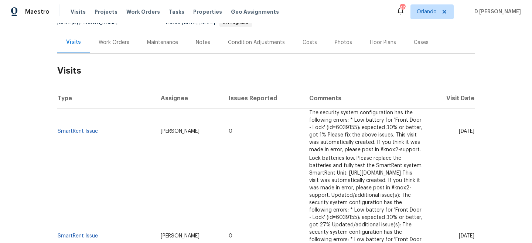
click at [418, 41] on div "Cases" at bounding box center [420, 42] width 15 height 7
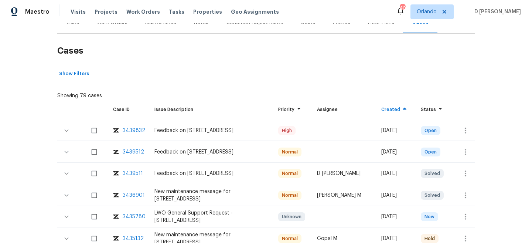
scroll to position [101, 0]
click at [464, 127] on icon "button" at bounding box center [465, 129] width 9 height 9
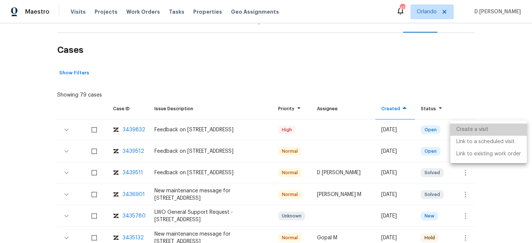
click at [473, 128] on li "Create a visit" at bounding box center [488, 129] width 76 height 12
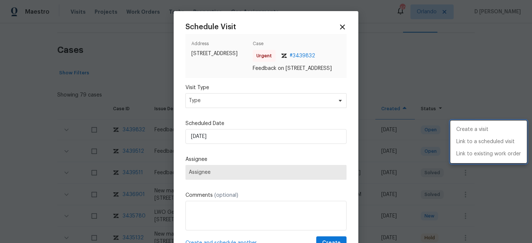
click at [222, 109] on div at bounding box center [266, 121] width 532 height 243
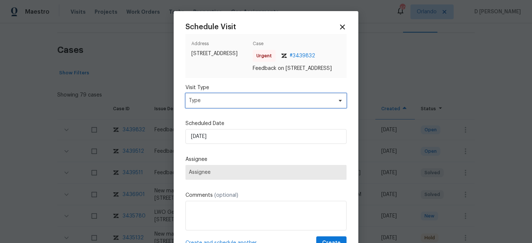
click at [237, 104] on span "Type" at bounding box center [261, 100] width 144 height 7
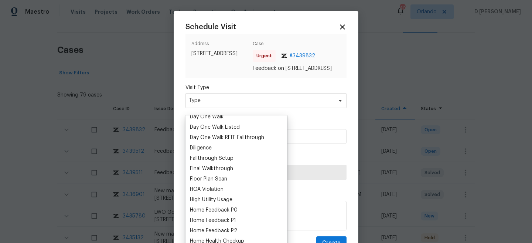
scroll to position [158, 0]
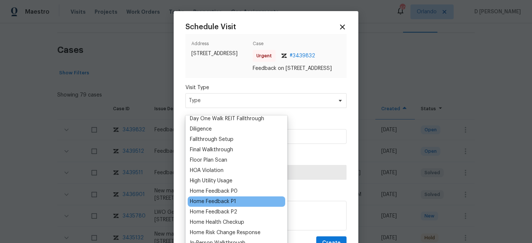
click at [229, 203] on div "Home Feedback P1" at bounding box center [213, 200] width 46 height 7
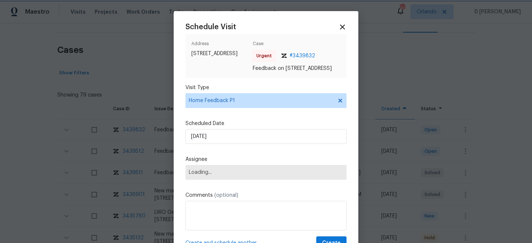
scroll to position [37, 0]
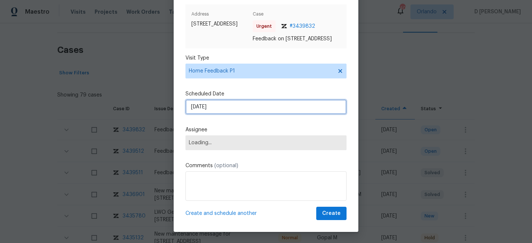
click at [237, 109] on input "[DATE]" at bounding box center [265, 106] width 161 height 15
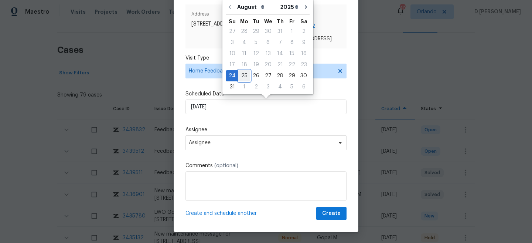
click at [246, 76] on div "25" at bounding box center [244, 75] width 12 height 10
type input "[DATE]"
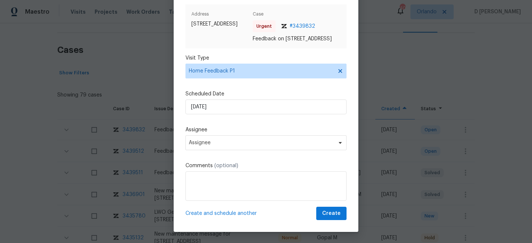
scroll to position [37, 0]
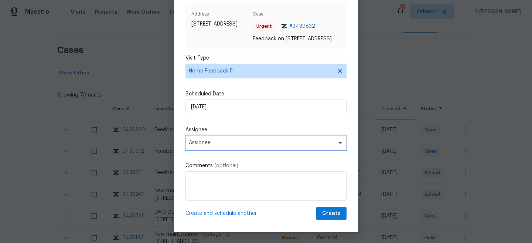
click at [241, 139] on span "Assignee" at bounding box center [265, 142] width 161 height 15
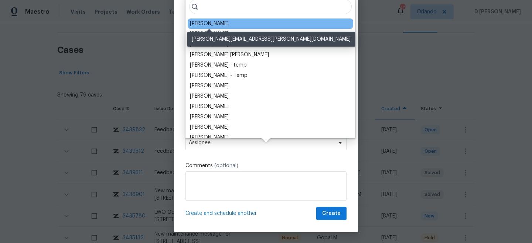
click at [226, 25] on div "Amanda Horton" at bounding box center [209, 23] width 39 height 7
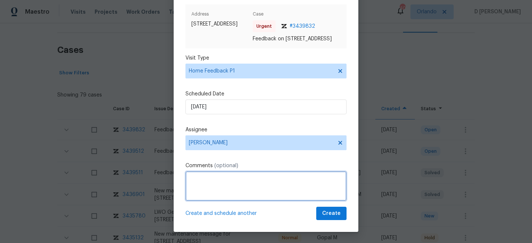
click at [219, 182] on textarea at bounding box center [265, 186] width 161 height 30
paste textarea "There was surface mold, growing in the hall, bathroom and around outlets in the…"
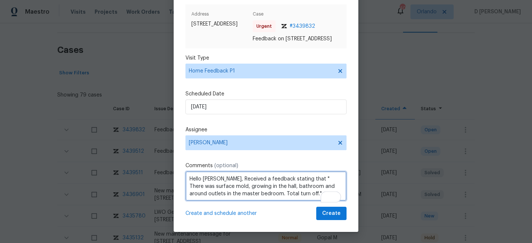
scroll to position [1, 0]
click at [309, 192] on textarea "Hello Amanda, Received a feedback stating that " There was surface mold, growin…" at bounding box center [265, 186] width 161 height 30
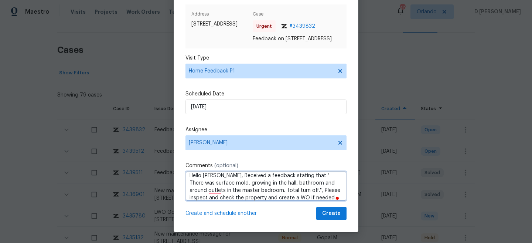
type textarea "Hello Amanda, Received a feedback stating that " There was surface mold, growin…"
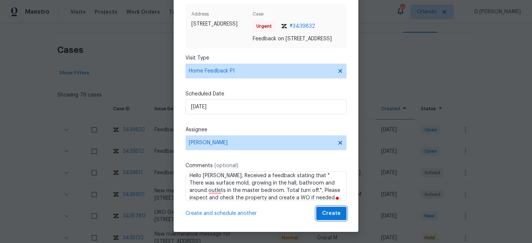
click at [328, 216] on span "Create" at bounding box center [331, 213] width 18 height 9
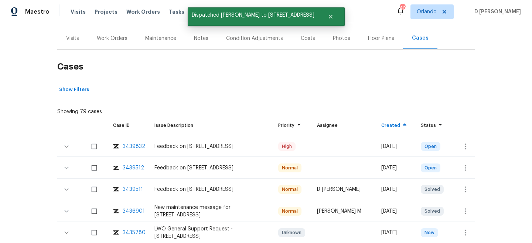
scroll to position [74, 0]
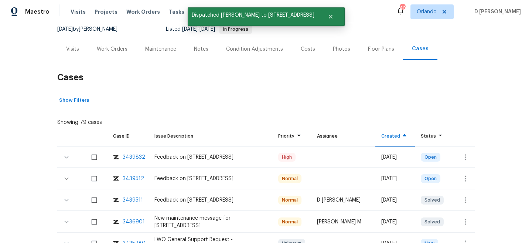
click at [76, 51] on div "Visits" at bounding box center [72, 48] width 13 height 7
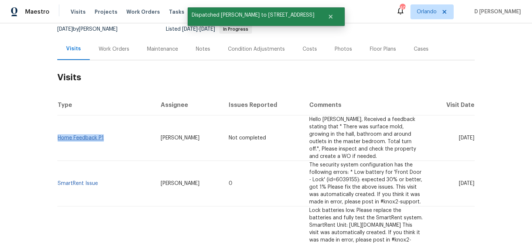
drag, startPoint x: 108, startPoint y: 137, endPoint x: 58, endPoint y: 135, distance: 49.9
click at [58, 135] on td "Home Feedback P1" at bounding box center [105, 137] width 97 height 45
copy link "Home Feedback P1"
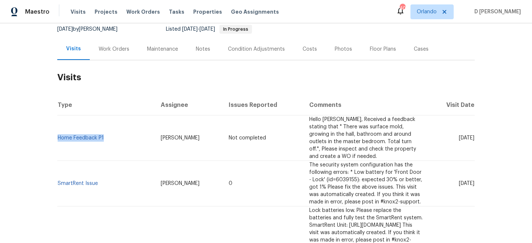
drag, startPoint x: 444, startPoint y: 167, endPoint x: 460, endPoint y: 167, distance: 15.9
click at [460, 180] on span "Tue, Aug 19 2025" at bounding box center [466, 182] width 16 height 5
copy span "Aug 19"
click at [110, 45] on div "Work Orders" at bounding box center [114, 49] width 48 height 22
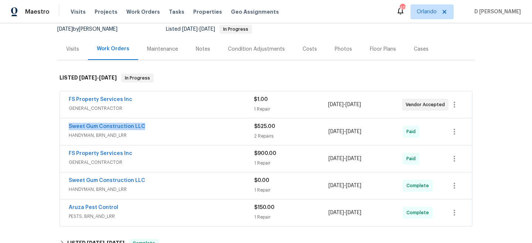
drag, startPoint x: 64, startPoint y: 123, endPoint x: 161, endPoint y: 123, distance: 97.1
click at [161, 123] on div "Sweet Gum Construction LLC HANDYMAN, BRN_AND_LRR $525.00 2 Repairs 7/24/2025 - …" at bounding box center [266, 131] width 412 height 27
copy link "Sweet Gum Construction LLC"
click at [80, 52] on div "Visits" at bounding box center [72, 49] width 31 height 22
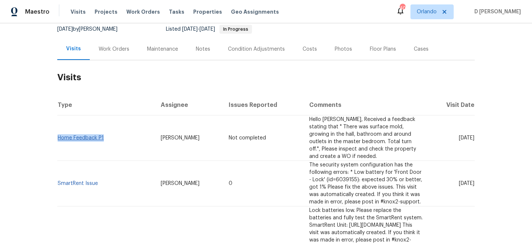
drag, startPoint x: 108, startPoint y: 137, endPoint x: 59, endPoint y: 135, distance: 49.1
click at [59, 135] on td "Home Feedback P1" at bounding box center [105, 137] width 97 height 45
copy link "Home Feedback P1"
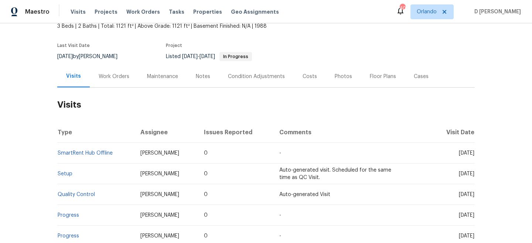
scroll to position [63, 0]
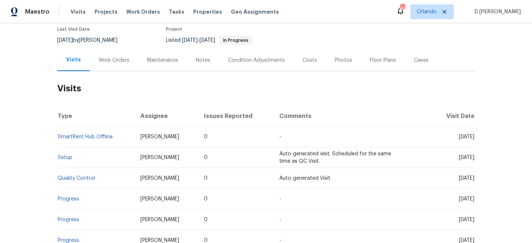
click at [124, 61] on div "Work Orders" at bounding box center [114, 59] width 31 height 7
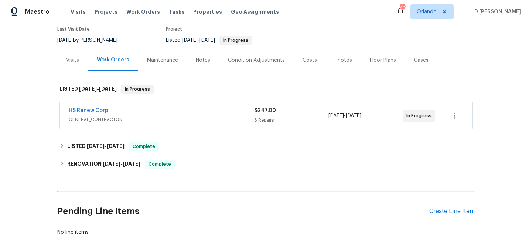
click at [135, 118] on span "GENERAL_CONTRACTOR" at bounding box center [161, 119] width 185 height 7
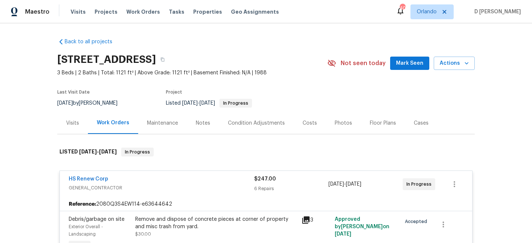
click at [117, 188] on span "GENERAL_CONTRACTOR" at bounding box center [161, 187] width 185 height 7
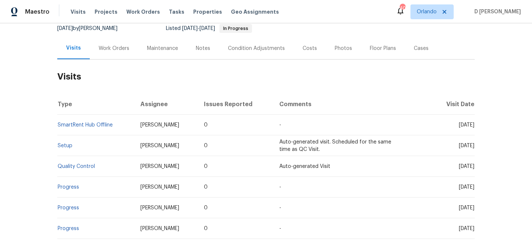
scroll to position [86, 0]
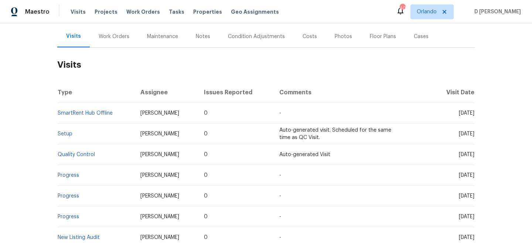
click at [118, 40] on div "Work Orders" at bounding box center [114, 36] width 48 height 22
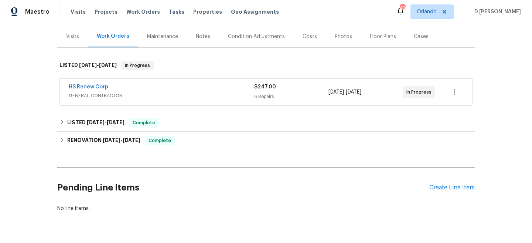
click at [149, 98] on span "GENERAL_CONTRACTOR" at bounding box center [161, 95] width 185 height 7
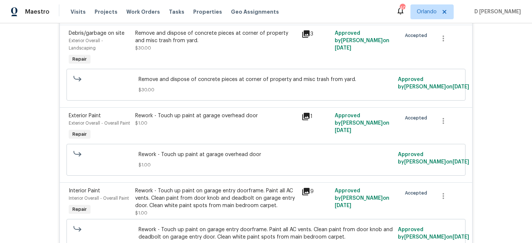
scroll to position [188, 0]
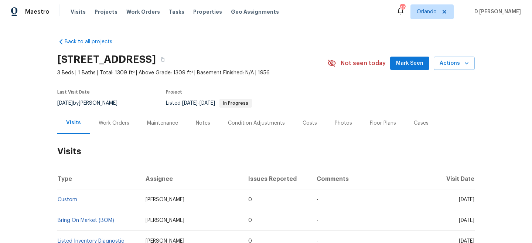
scroll to position [30, 0]
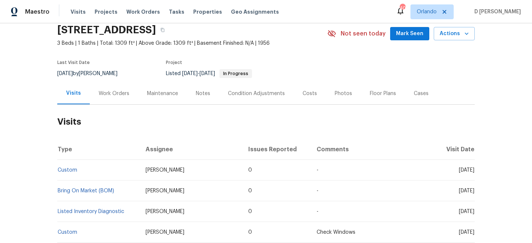
click at [116, 91] on div "Work Orders" at bounding box center [114, 93] width 31 height 7
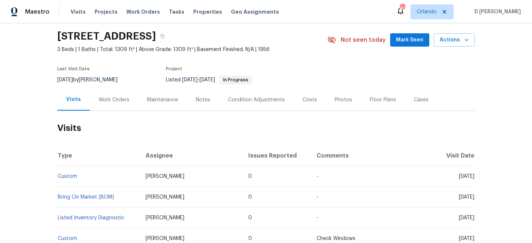
scroll to position [26, 0]
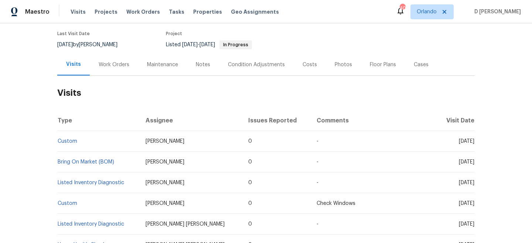
click at [420, 66] on div "Cases" at bounding box center [420, 64] width 15 height 7
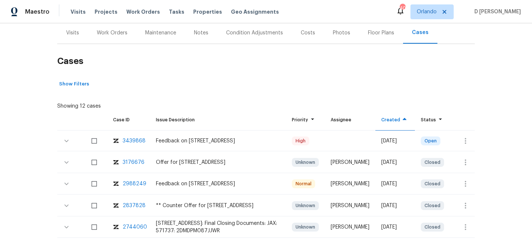
scroll to position [99, 0]
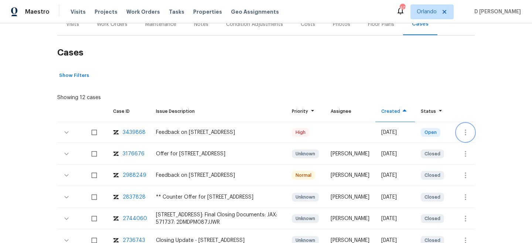
click at [469, 133] on icon "button" at bounding box center [465, 132] width 9 height 9
click at [482, 132] on li "Create a visit" at bounding box center [488, 132] width 76 height 12
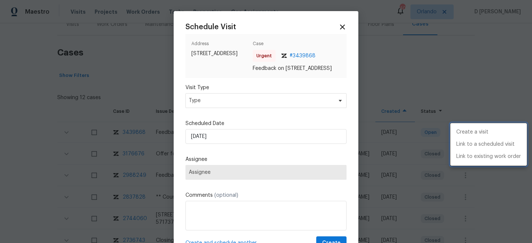
click at [235, 110] on div at bounding box center [266, 121] width 532 height 243
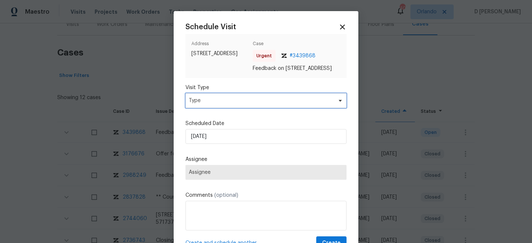
click at [222, 104] on span "Type" at bounding box center [261, 100] width 144 height 7
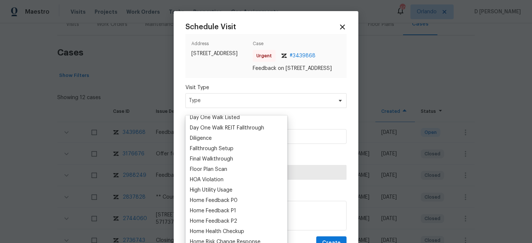
scroll to position [152, 0]
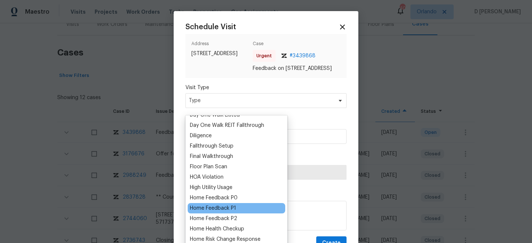
click at [215, 206] on div "Home Feedback P1" at bounding box center [213, 207] width 46 height 7
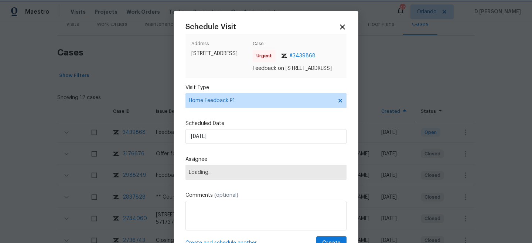
scroll to position [37, 0]
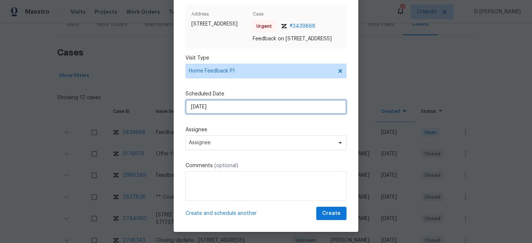
click at [234, 104] on input "[DATE]" at bounding box center [265, 106] width 161 height 15
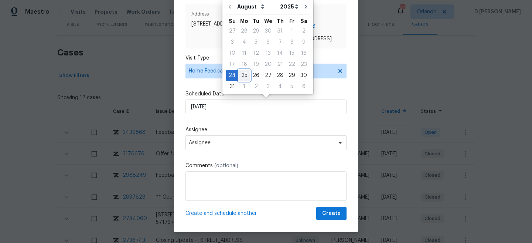
click at [245, 73] on div "25" at bounding box center [244, 75] width 12 height 10
type input "[DATE]"
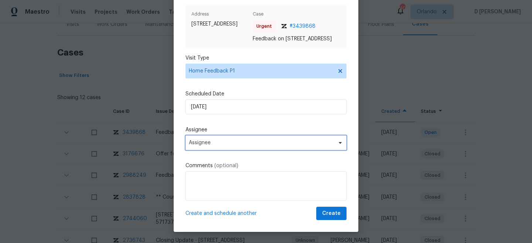
click at [235, 140] on span "Assignee" at bounding box center [261, 143] width 145 height 6
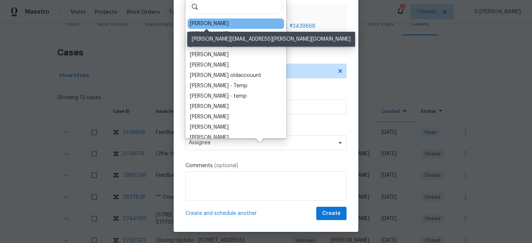
click at [207, 27] on div "[PERSON_NAME]" at bounding box center [209, 23] width 39 height 7
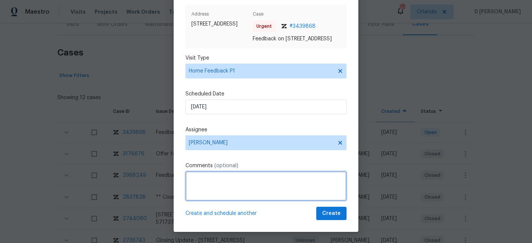
click at [209, 183] on textarea at bounding box center [265, 186] width 161 height 30
paste textarea "upon checking the smart-rent, There was a jamming issue, while locking the fron…"
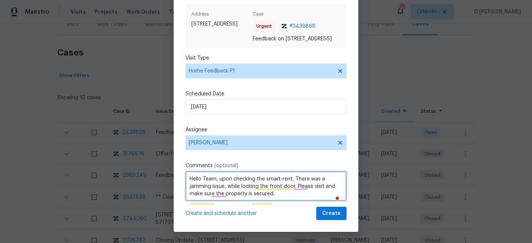
type textarea "Hello Team, upon checking the smart-rent, There was a jamming issue, while lock…"
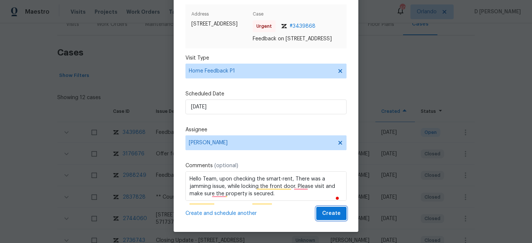
click at [329, 212] on span "Create" at bounding box center [331, 213] width 18 height 9
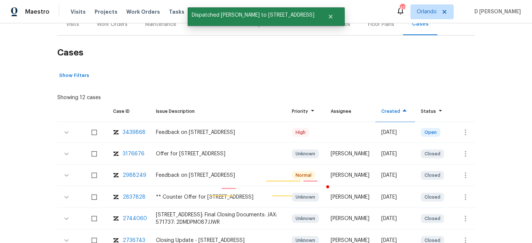
scroll to position [0, 0]
click at [72, 26] on div "Visits" at bounding box center [72, 24] width 13 height 7
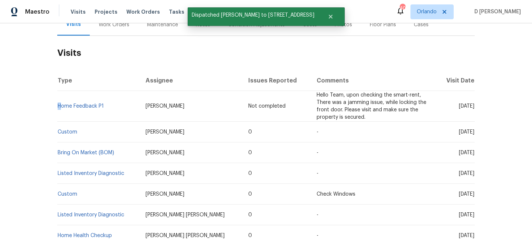
drag, startPoint x: 107, startPoint y: 98, endPoint x: 63, endPoint y: 99, distance: 44.3
click at [63, 99] on td "Home Feedback P1" at bounding box center [98, 106] width 82 height 31
drag, startPoint x: 107, startPoint y: 103, endPoint x: 59, endPoint y: 103, distance: 48.4
click at [59, 103] on td "Home Feedback P1" at bounding box center [98, 106] width 82 height 31
copy link "Home Feedback P1"
